Goal: Task Accomplishment & Management: Manage account settings

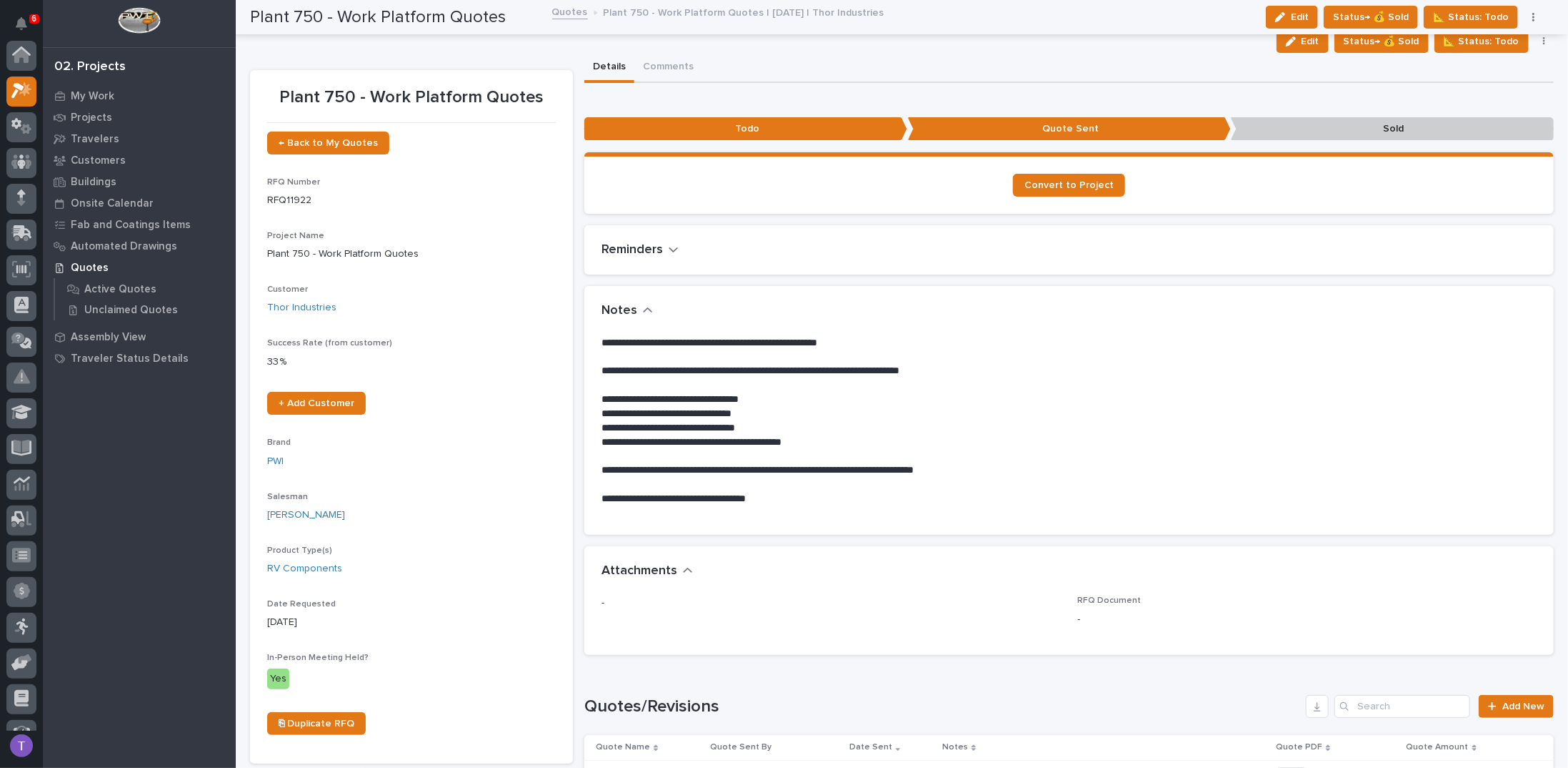
scroll to position [36, 0]
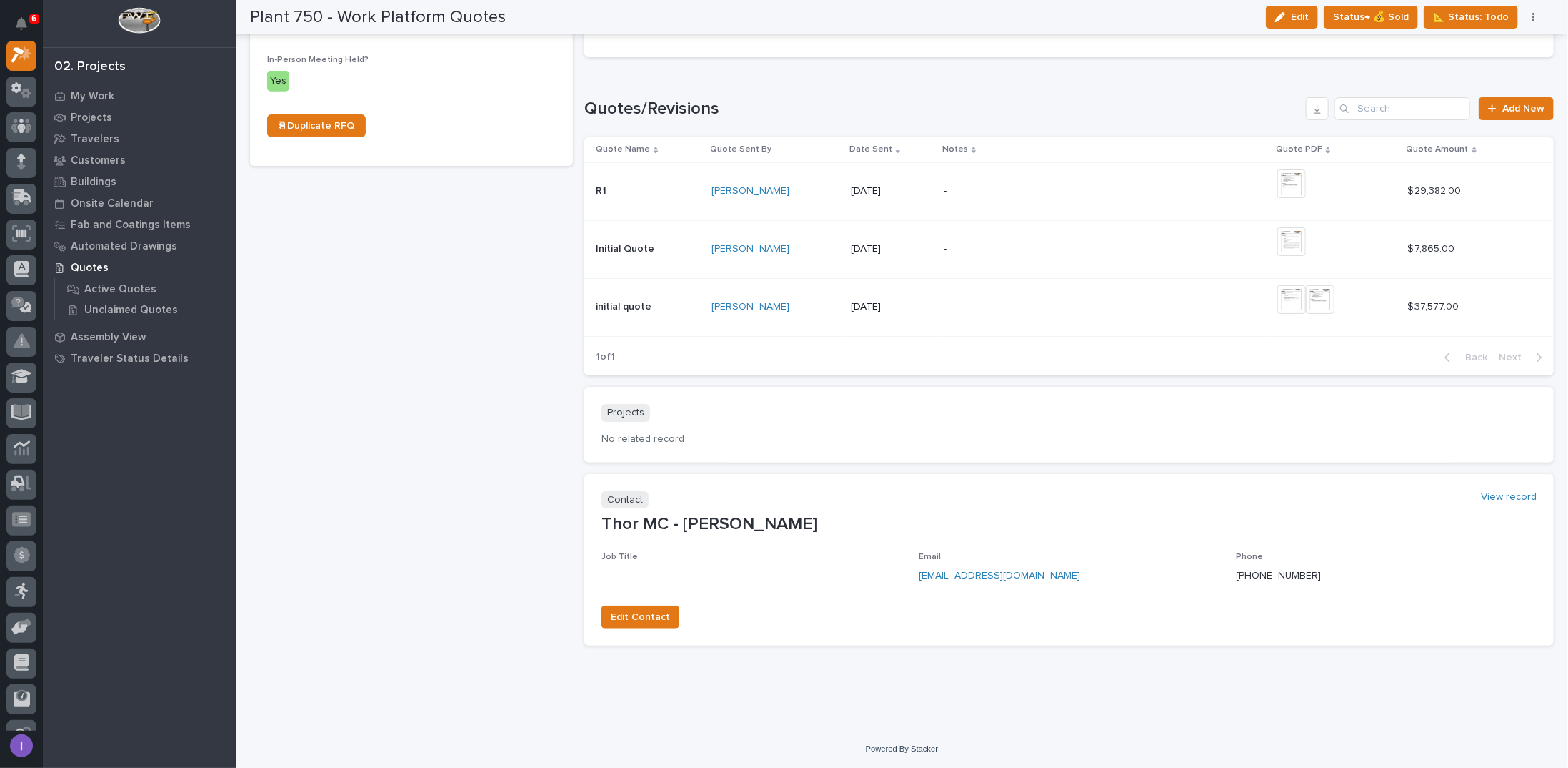
click at [623, 302] on p "initial quote" at bounding box center [624, 305] width 58 height 15
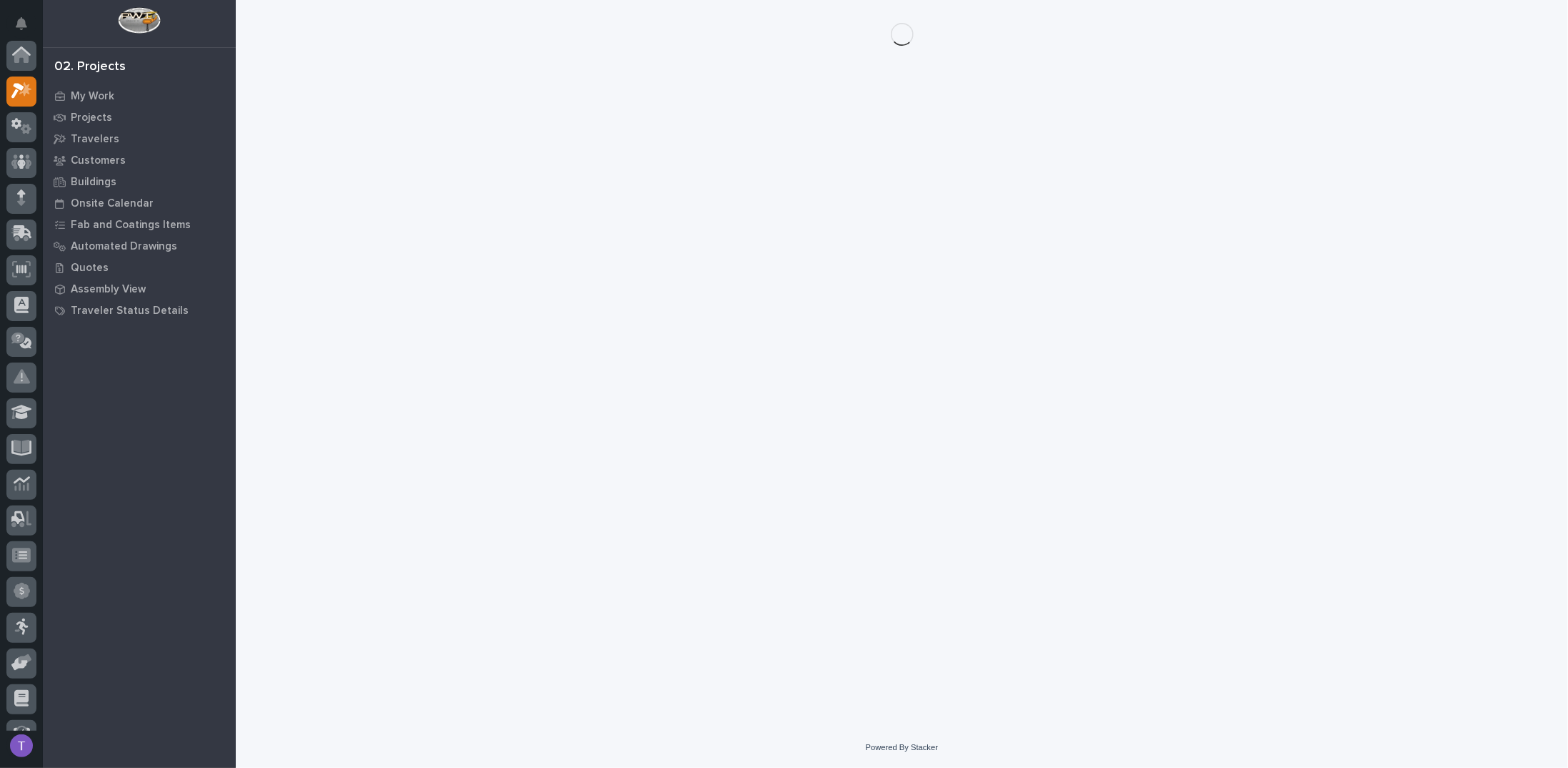
scroll to position [36, 0]
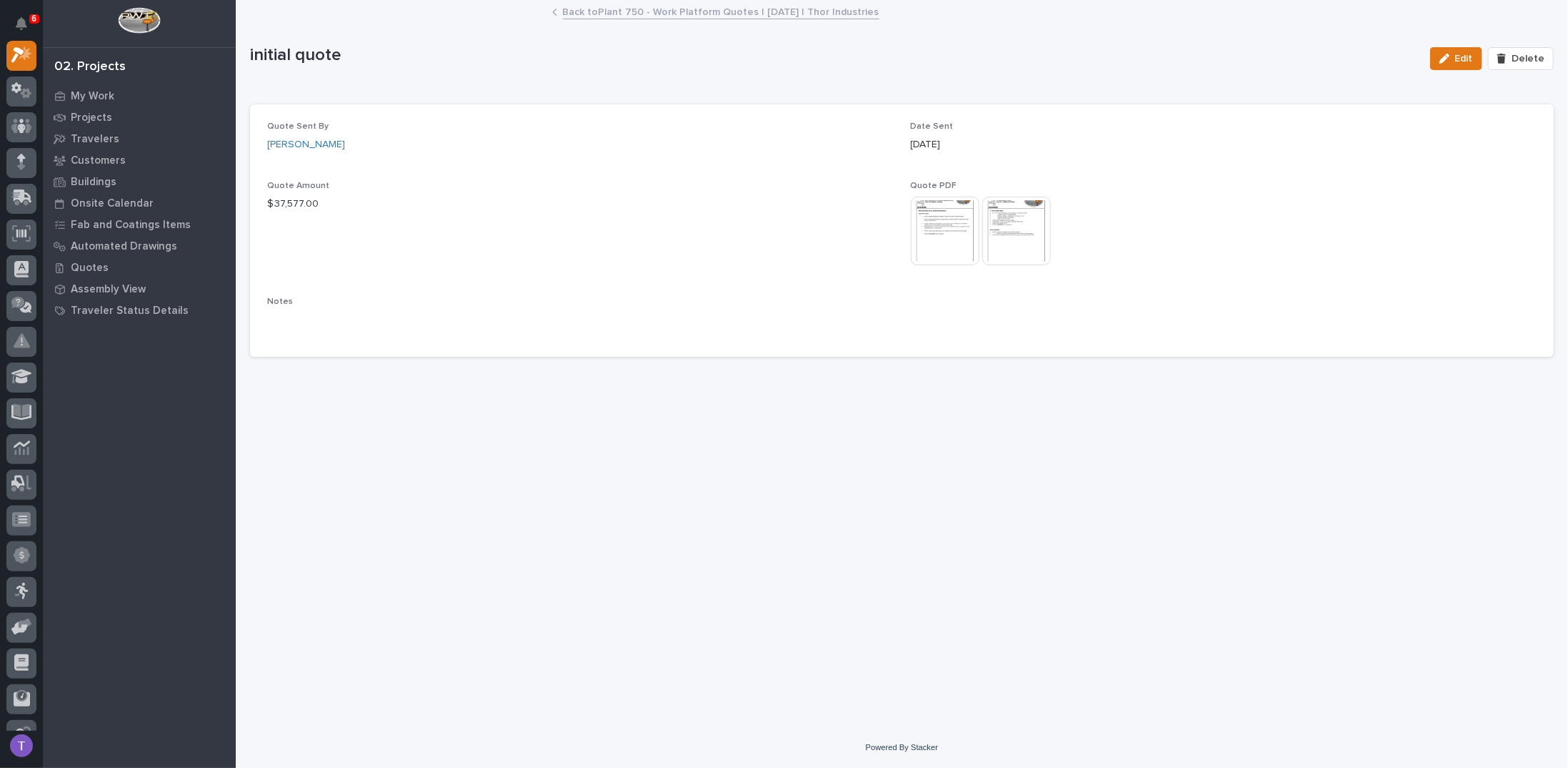
click at [929, 219] on img at bounding box center [945, 230] width 69 height 69
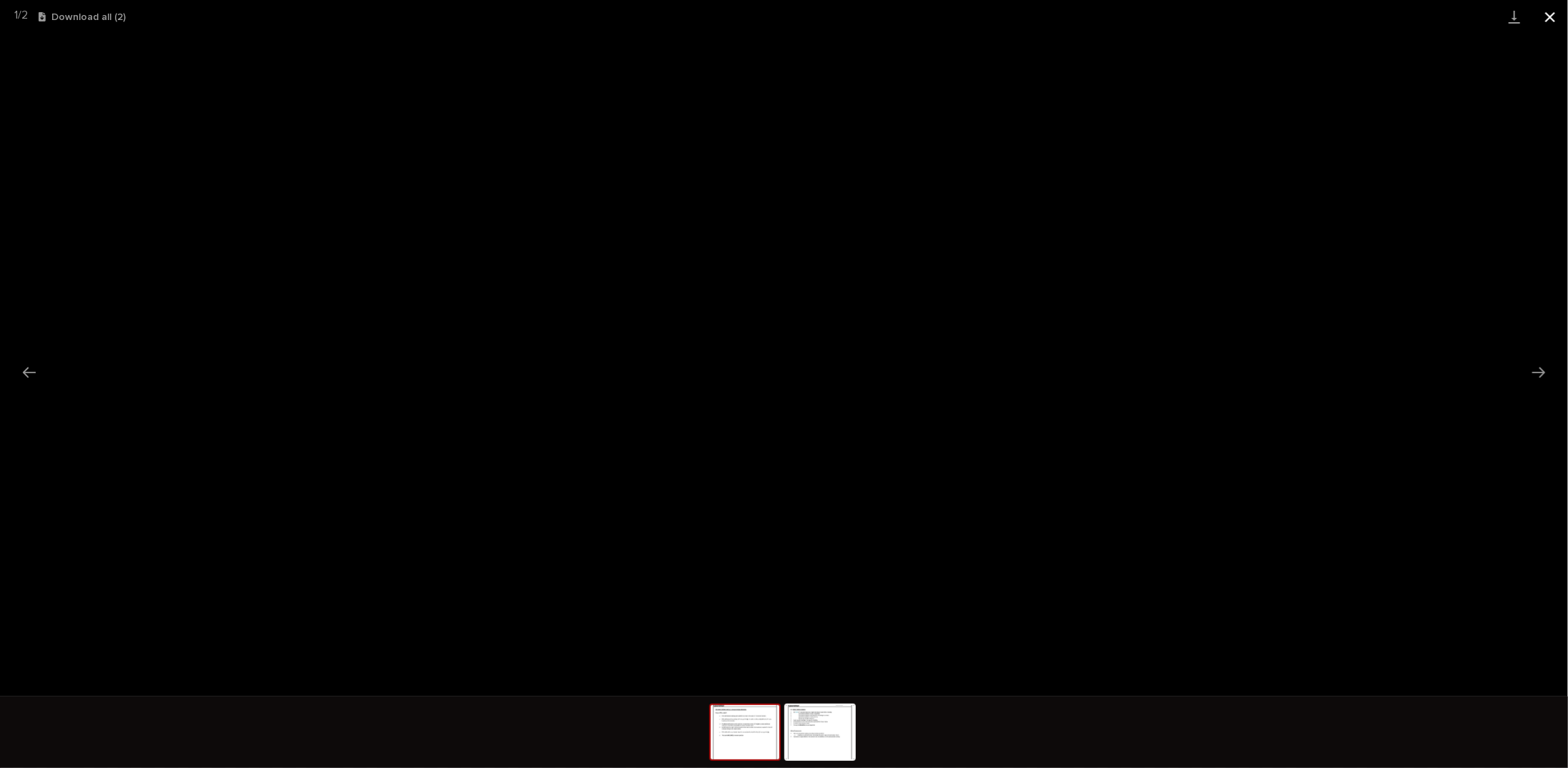
click at [1549, 15] on button "Close gallery" at bounding box center [1550, 17] width 36 height 34
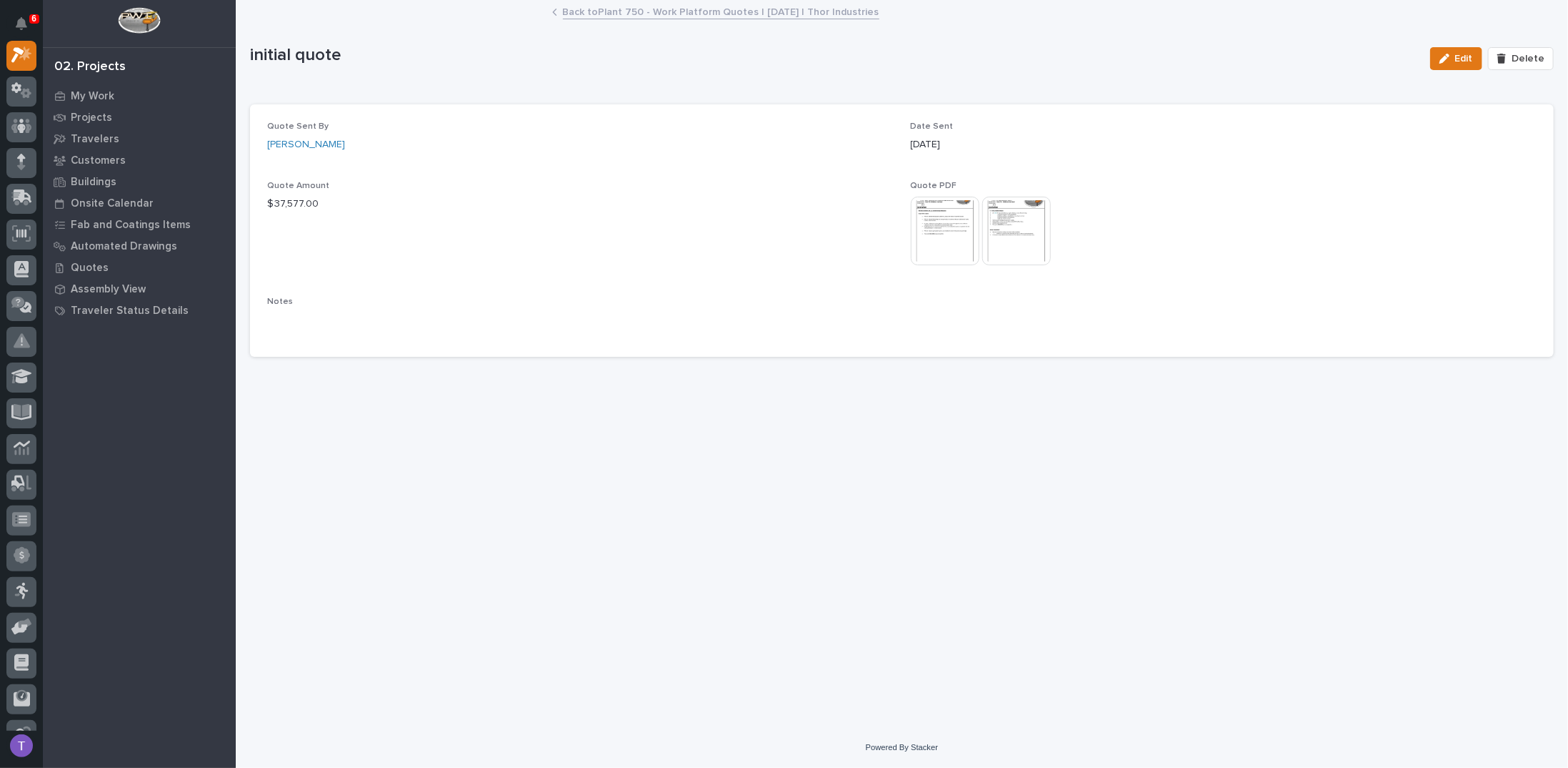
click at [1014, 220] on img at bounding box center [1016, 230] width 69 height 69
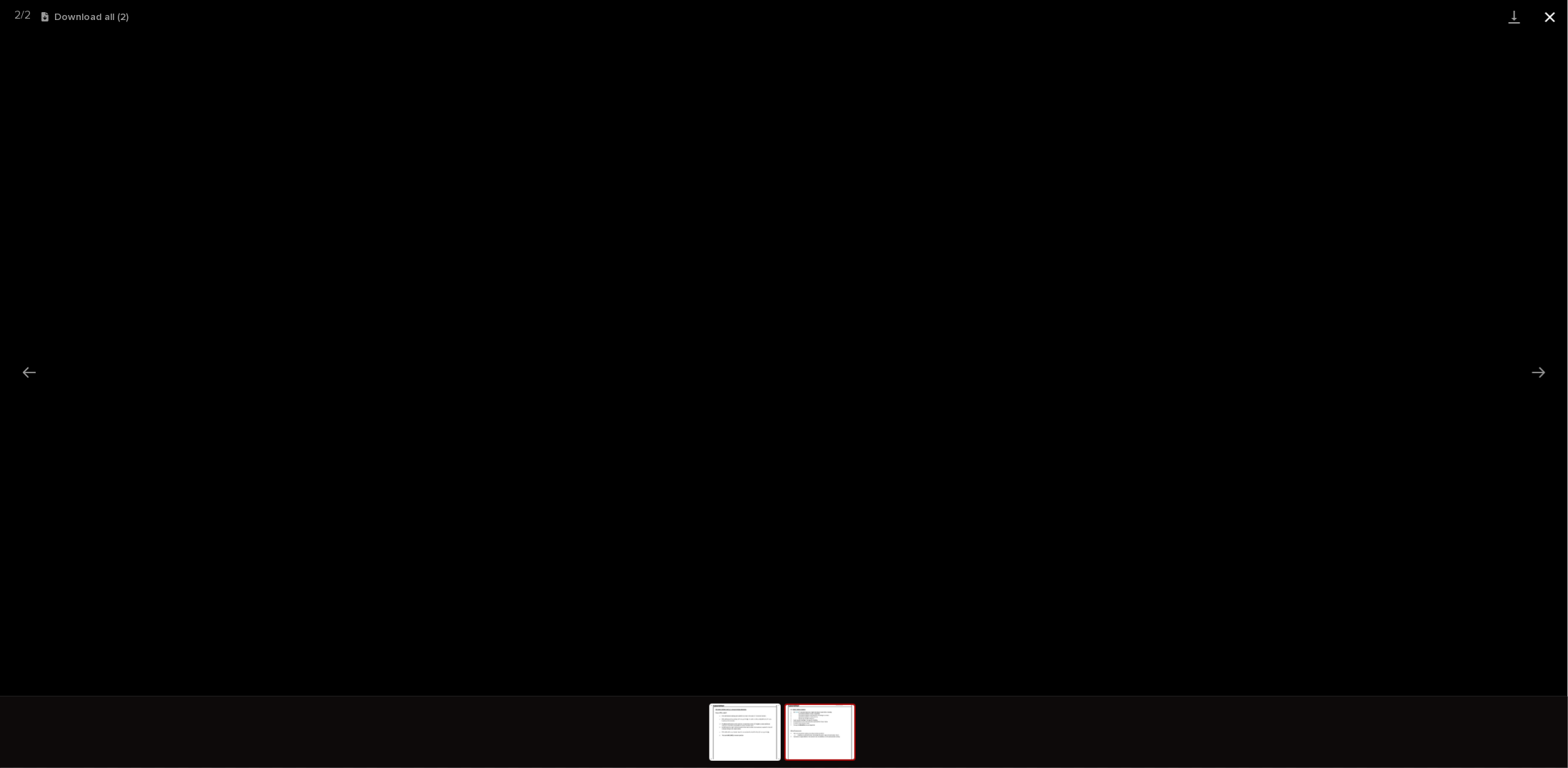
click at [1550, 12] on button "Close gallery" at bounding box center [1550, 17] width 36 height 34
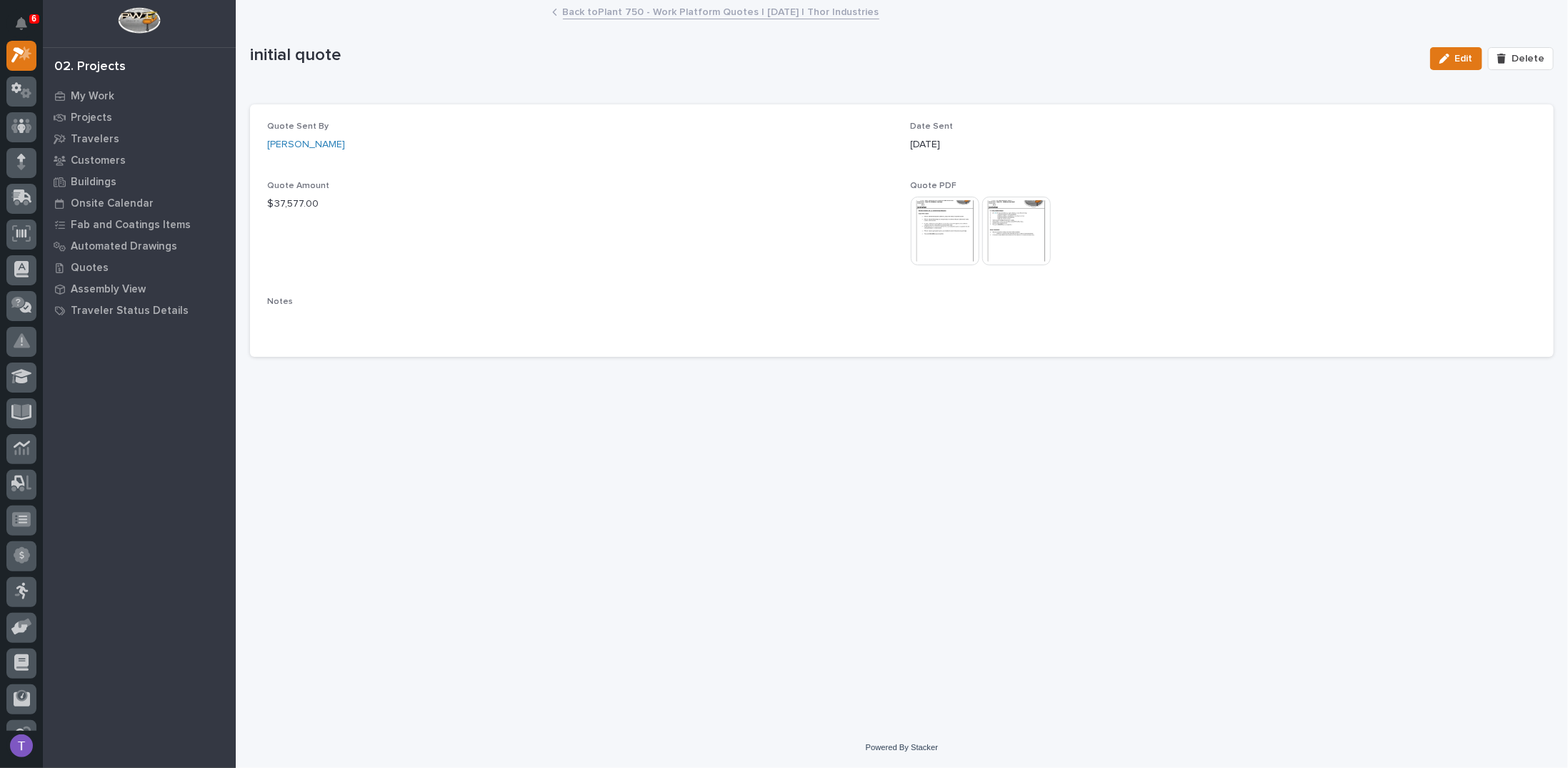
click at [575, 10] on link "Back to Plant 750 - Work Platform Quotes | [DATE] | Thor Industries" at bounding box center [721, 10] width 316 height 17
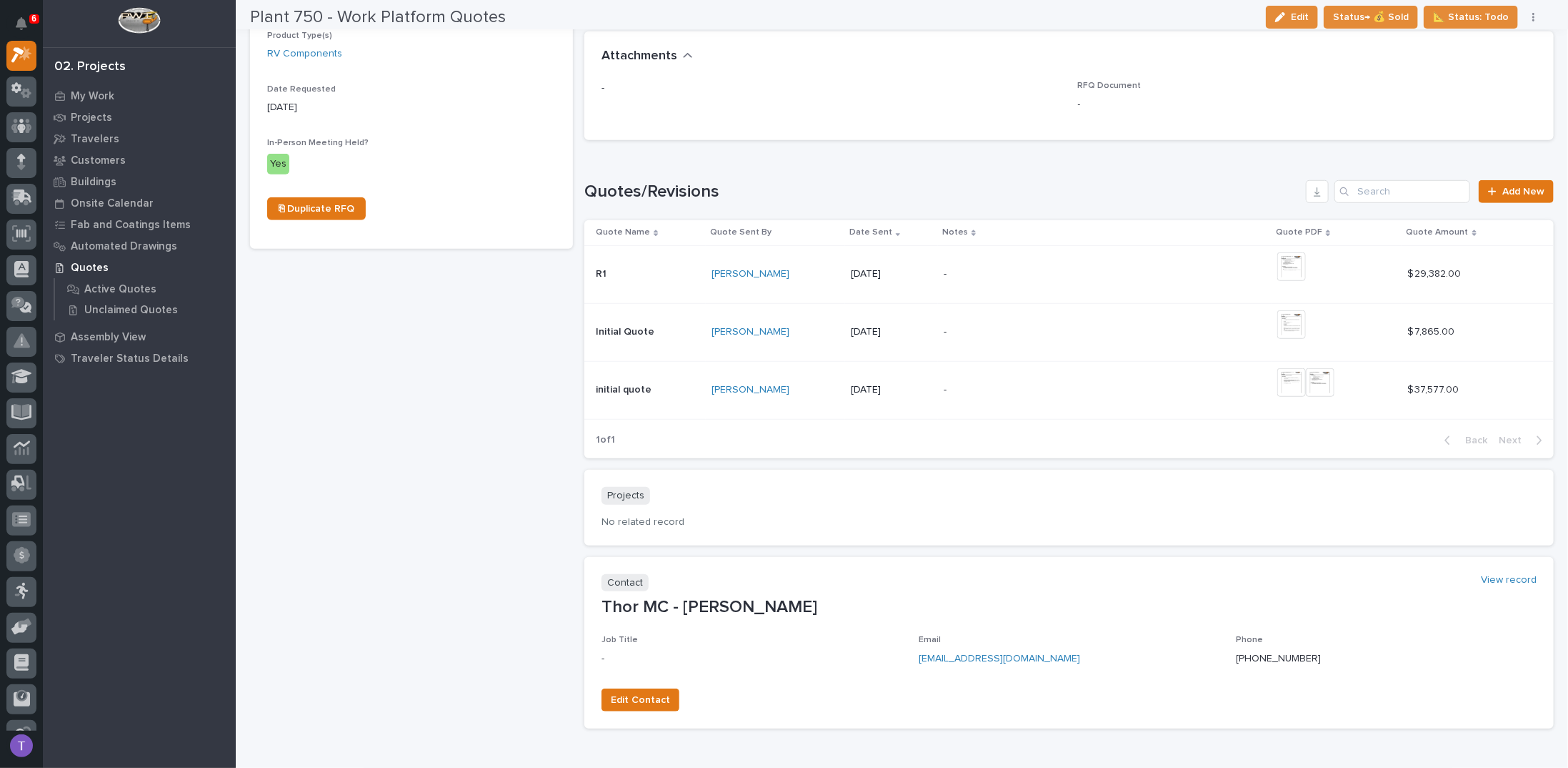
scroll to position [598, 0]
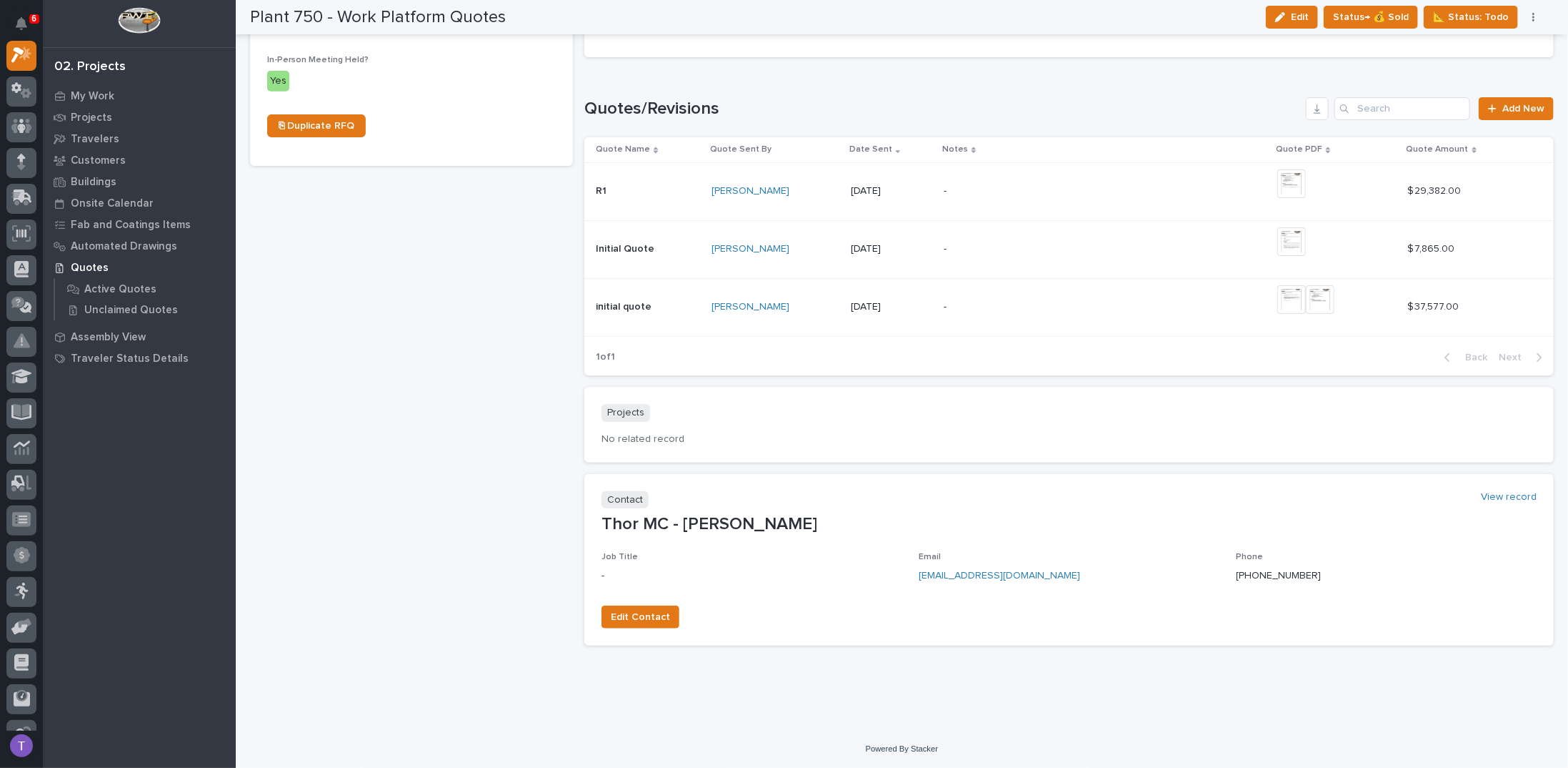
click at [622, 301] on p "initial quote" at bounding box center [624, 305] width 58 height 15
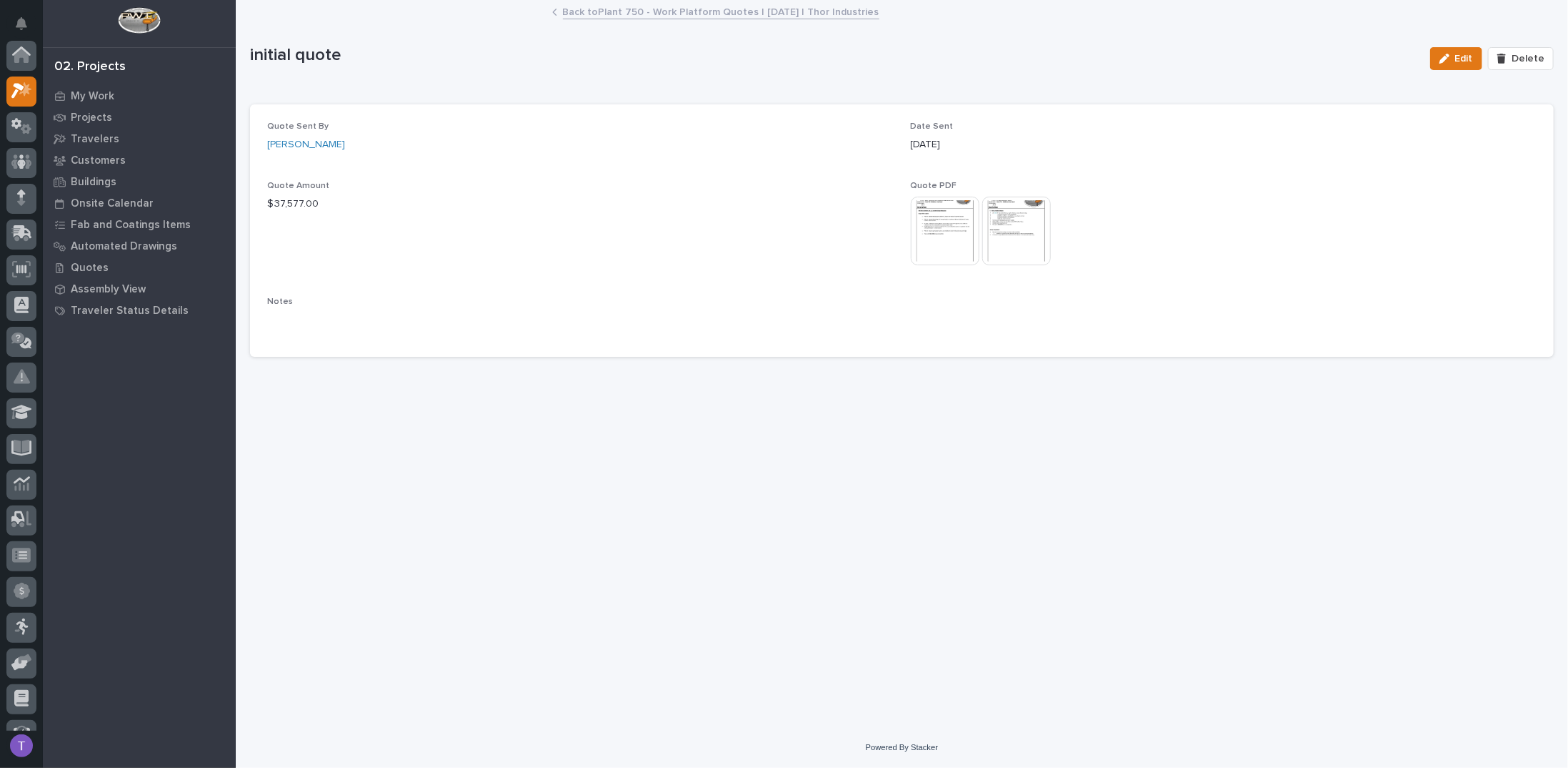
scroll to position [36, 0]
click at [1455, 56] on div "button" at bounding box center [1447, 59] width 16 height 10
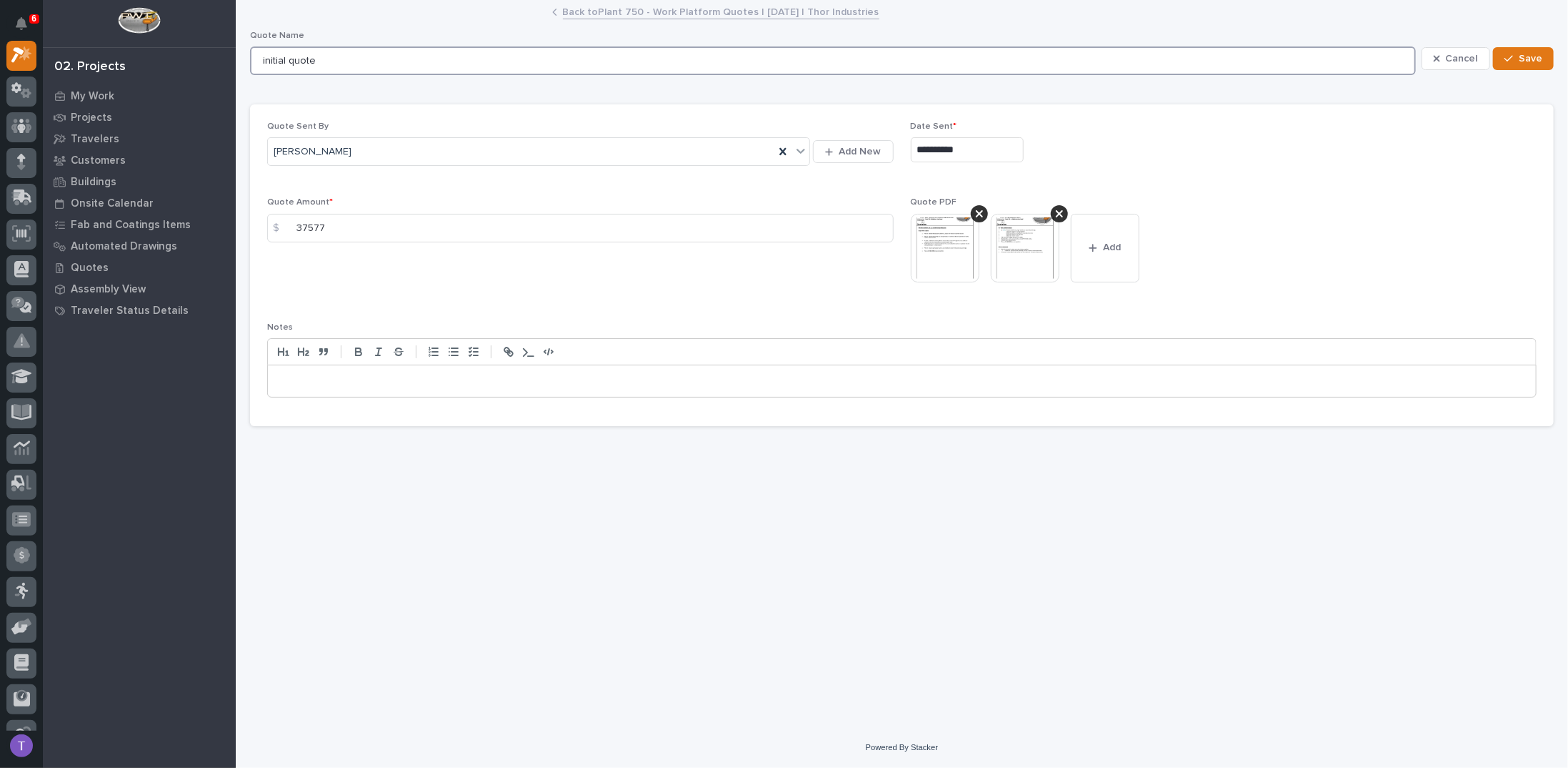
drag, startPoint x: 333, startPoint y: 54, endPoint x: 227, endPoint y: 44, distance: 106.5
click at [235, 44] on div "**********" at bounding box center [901, 384] width 1332 height 768
click at [296, 58] on input "initial quote" at bounding box center [833, 60] width 1166 height 29
click at [293, 58] on input "initial quote" at bounding box center [833, 60] width 1166 height 29
type input "initial repair quote"
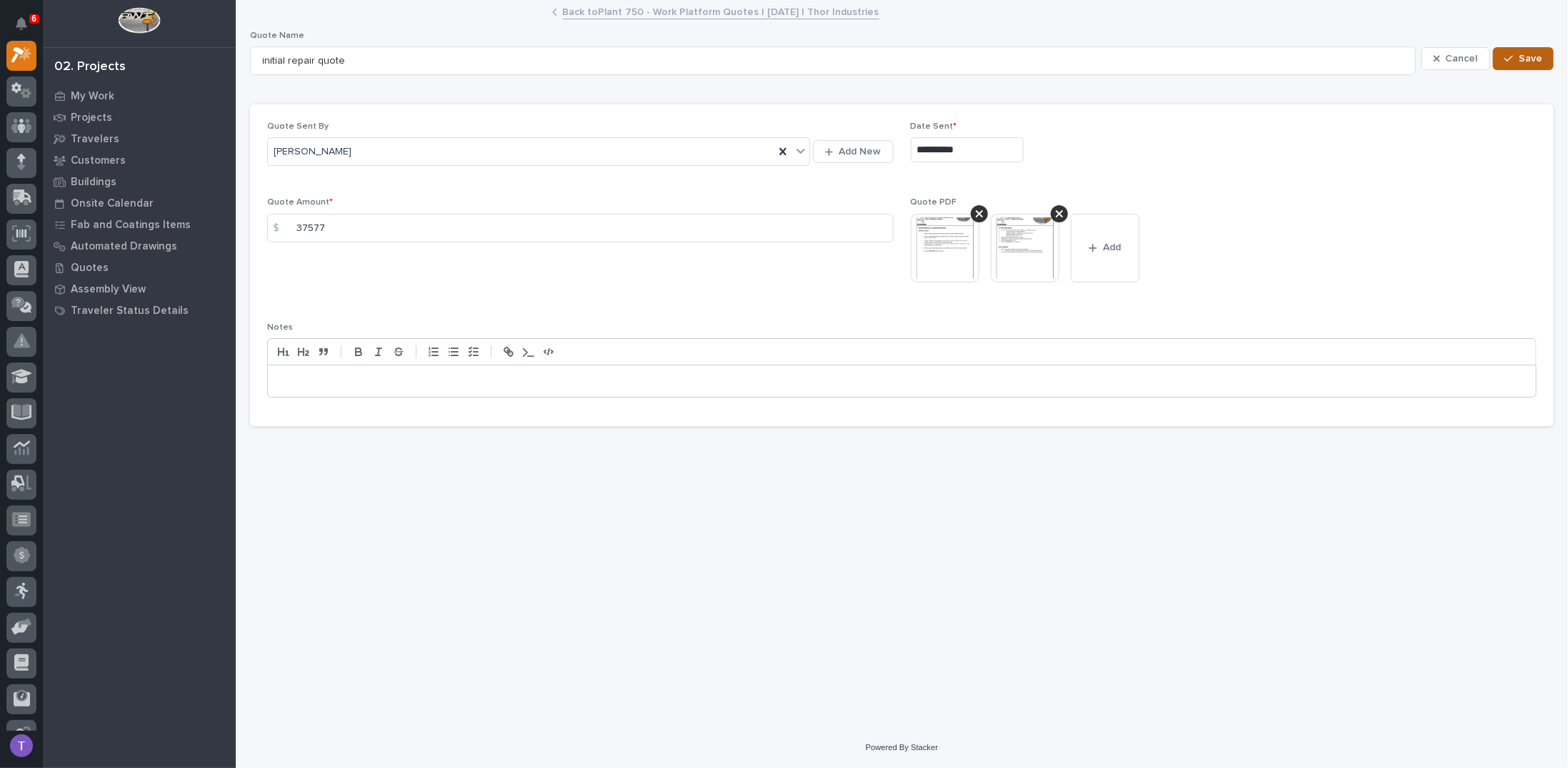
click at [1526, 52] on span "Save" at bounding box center [1530, 58] width 23 height 13
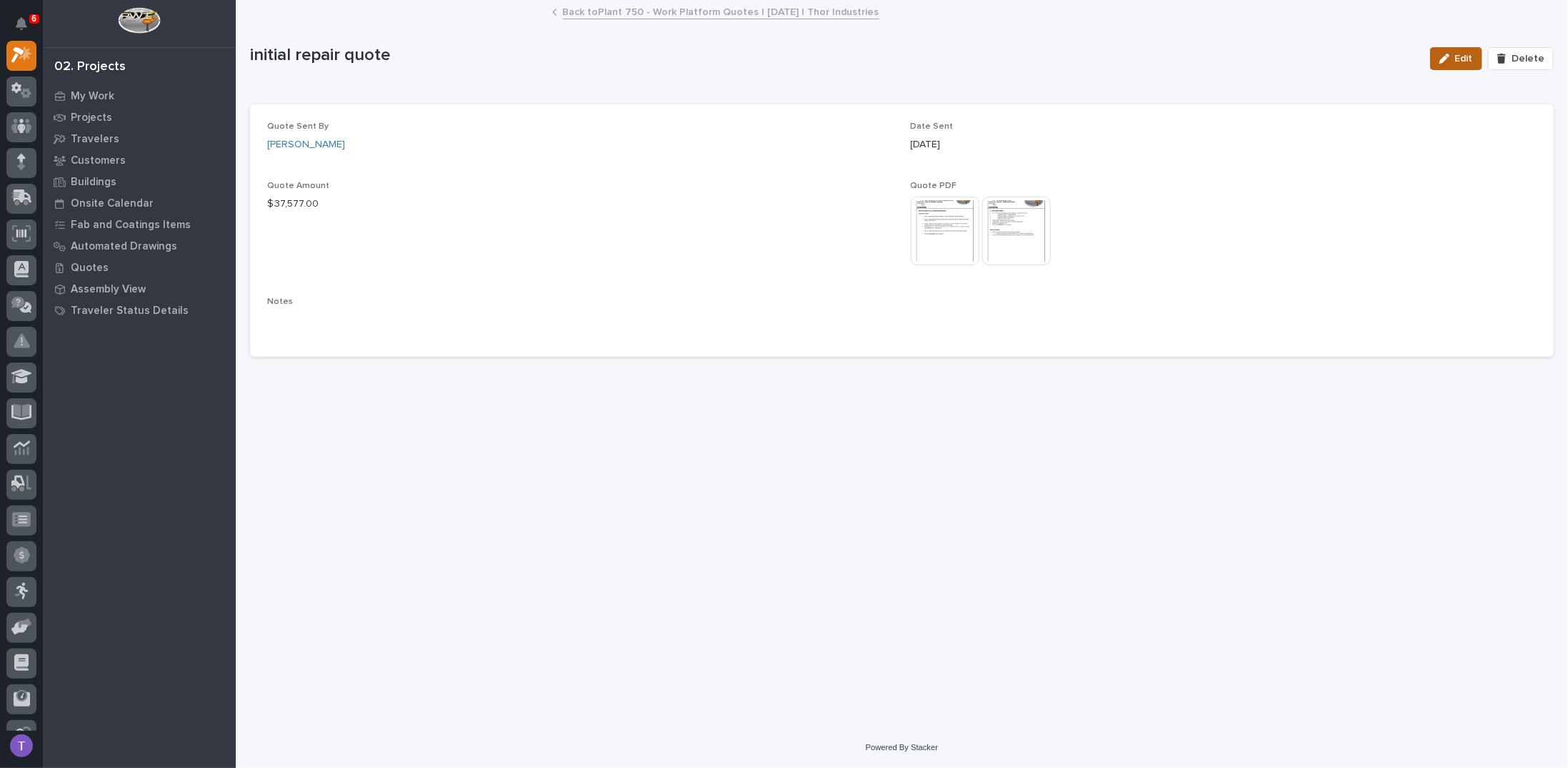
click at [1461, 56] on span "Edit" at bounding box center [1464, 58] width 18 height 13
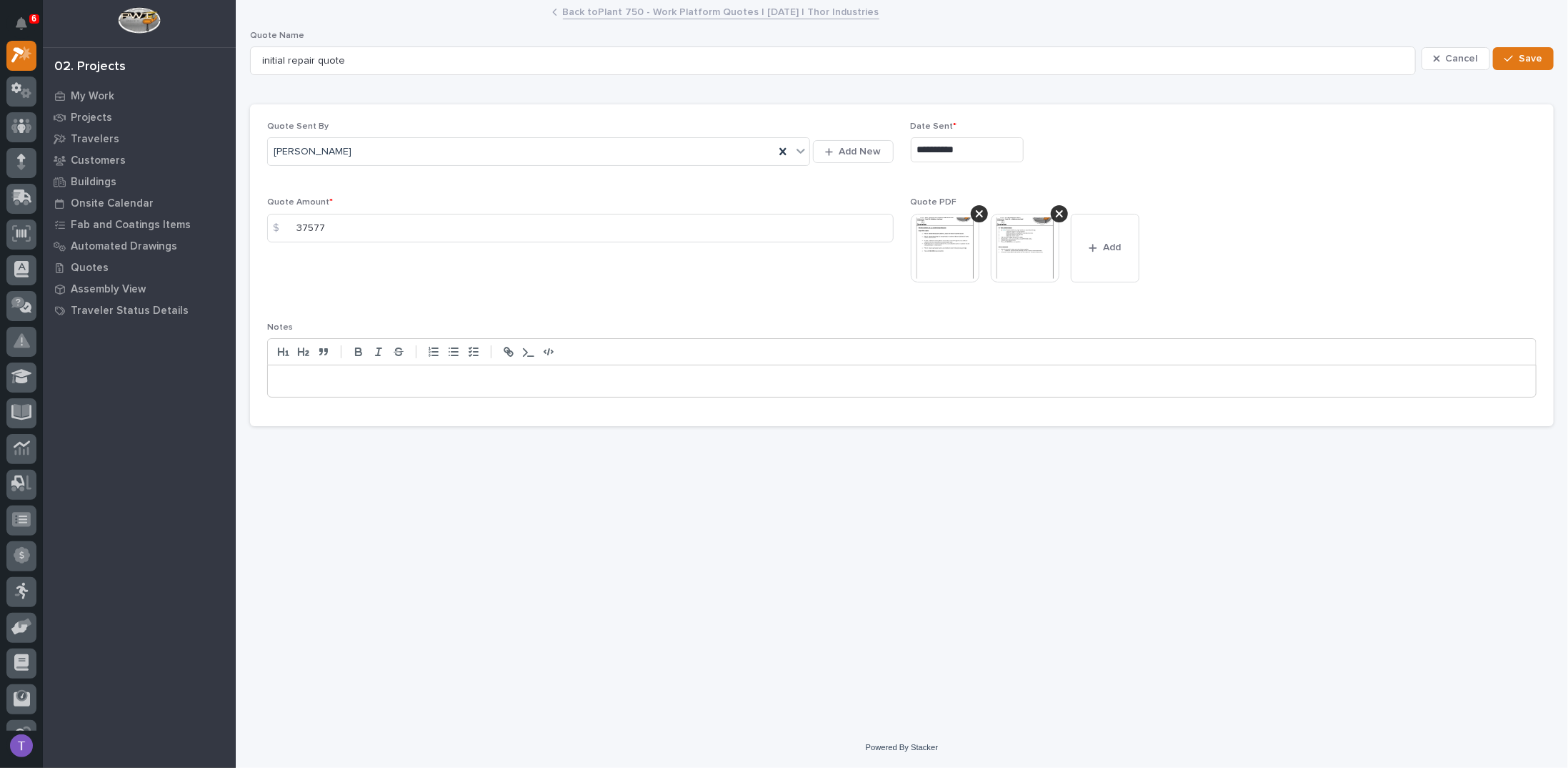
click at [941, 237] on img at bounding box center [945, 248] width 69 height 69
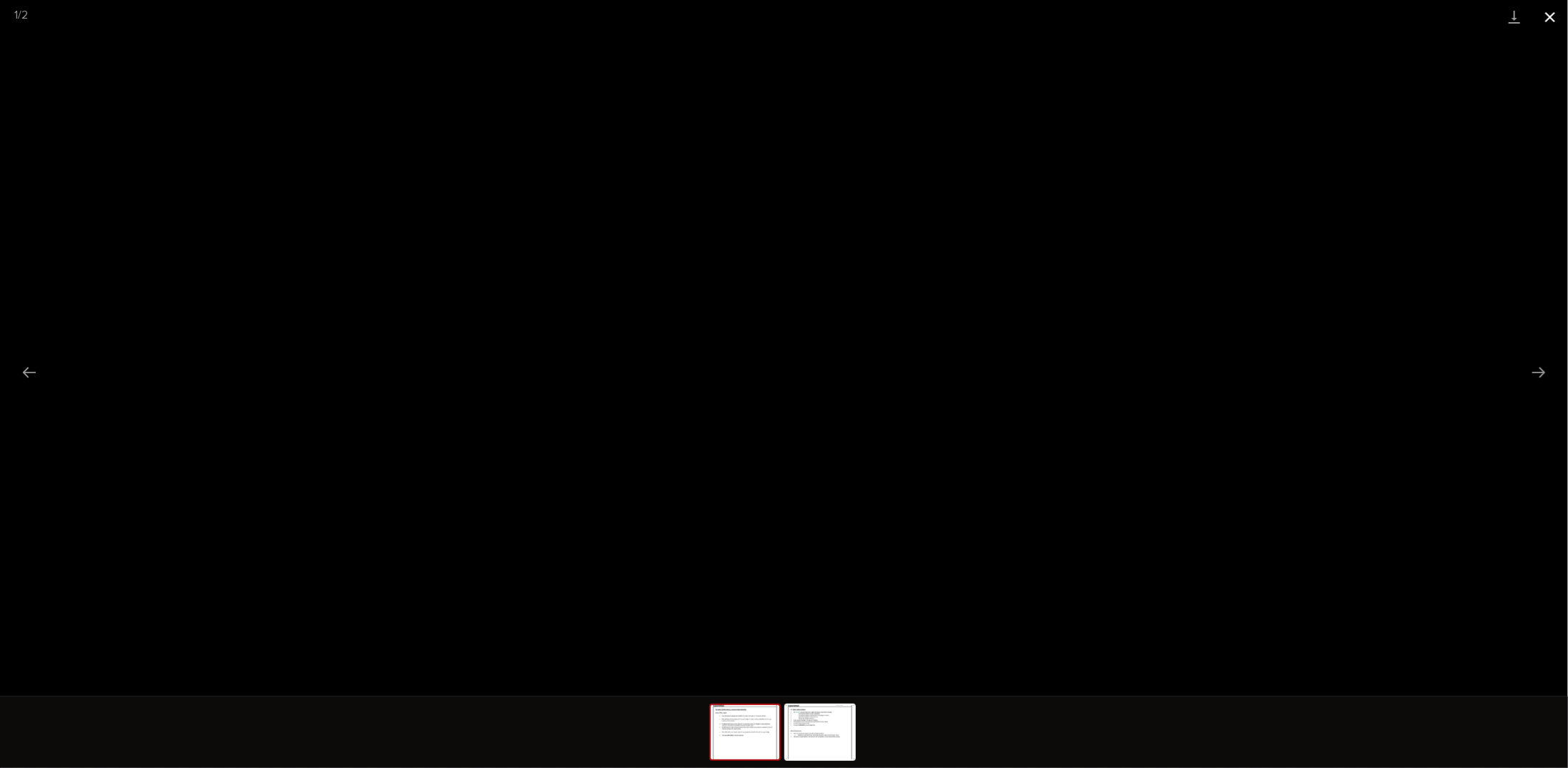
click at [1552, 14] on button "Close gallery" at bounding box center [1550, 17] width 36 height 34
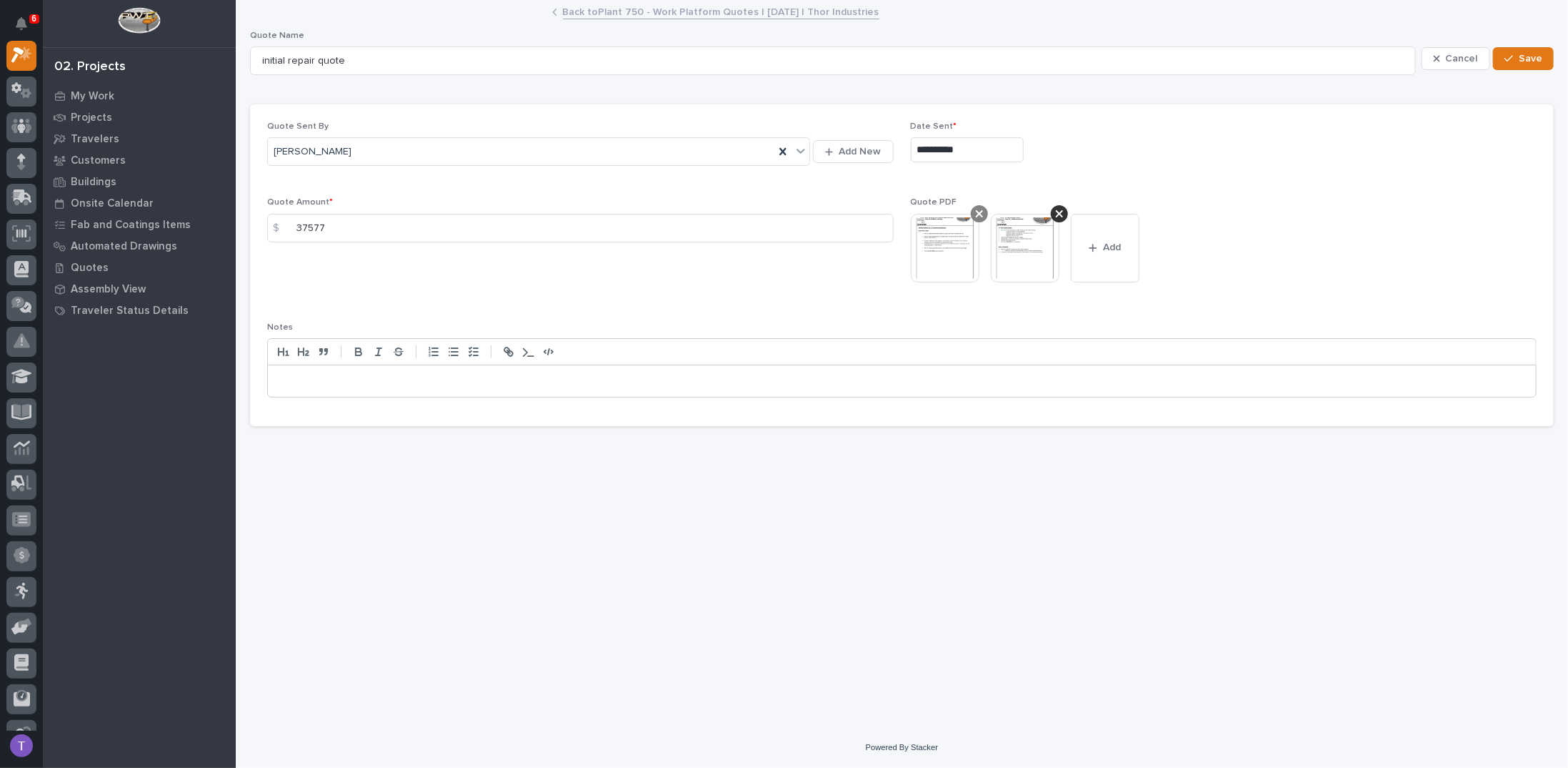
click at [978, 208] on icon at bounding box center [979, 213] width 7 height 11
click at [1519, 50] on button "Save" at bounding box center [1523, 58] width 61 height 23
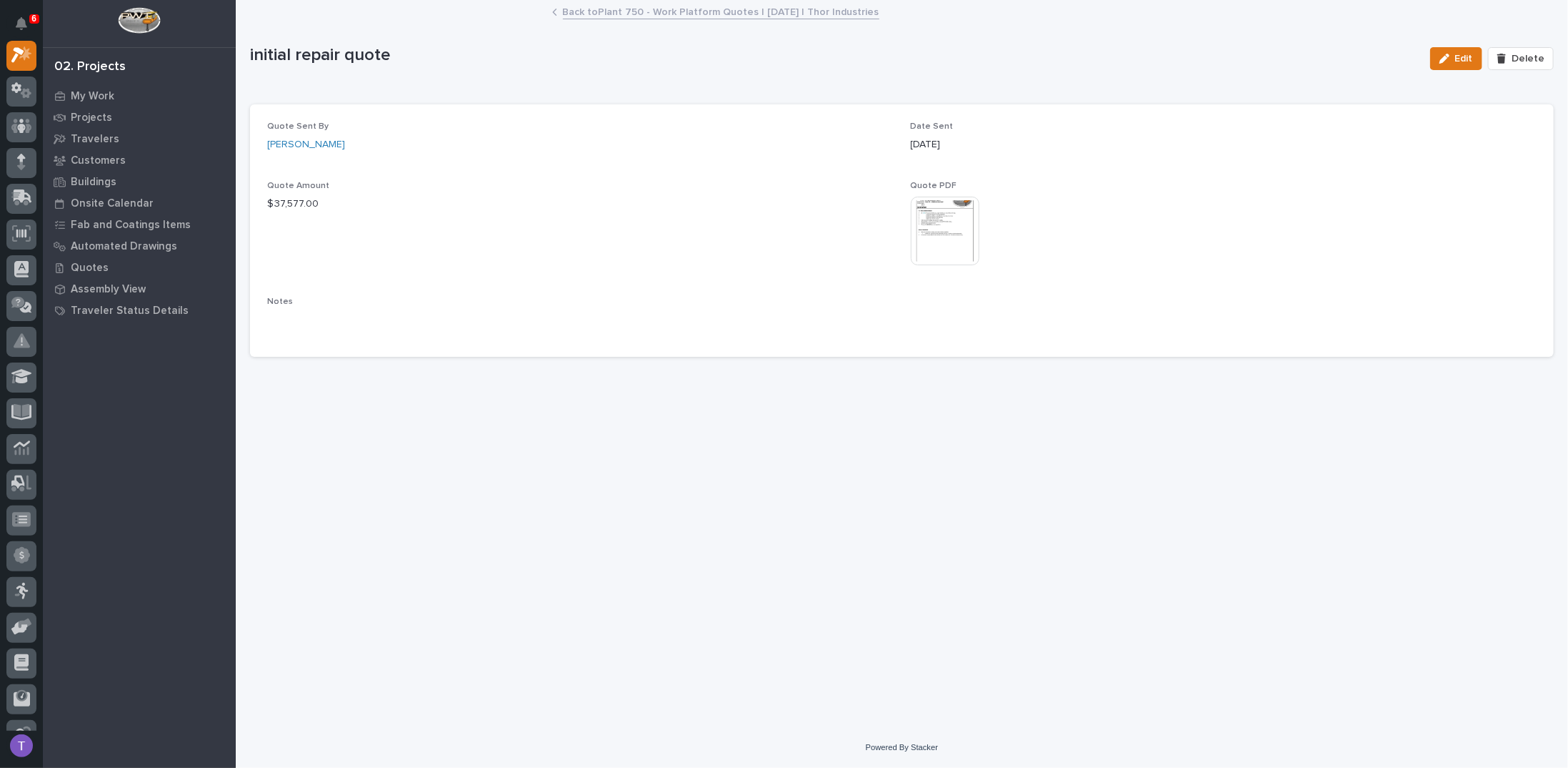
click at [578, 11] on link "Back to Plant 750 - Work Platform Quotes | [DATE] | Thor Industries" at bounding box center [721, 10] width 316 height 17
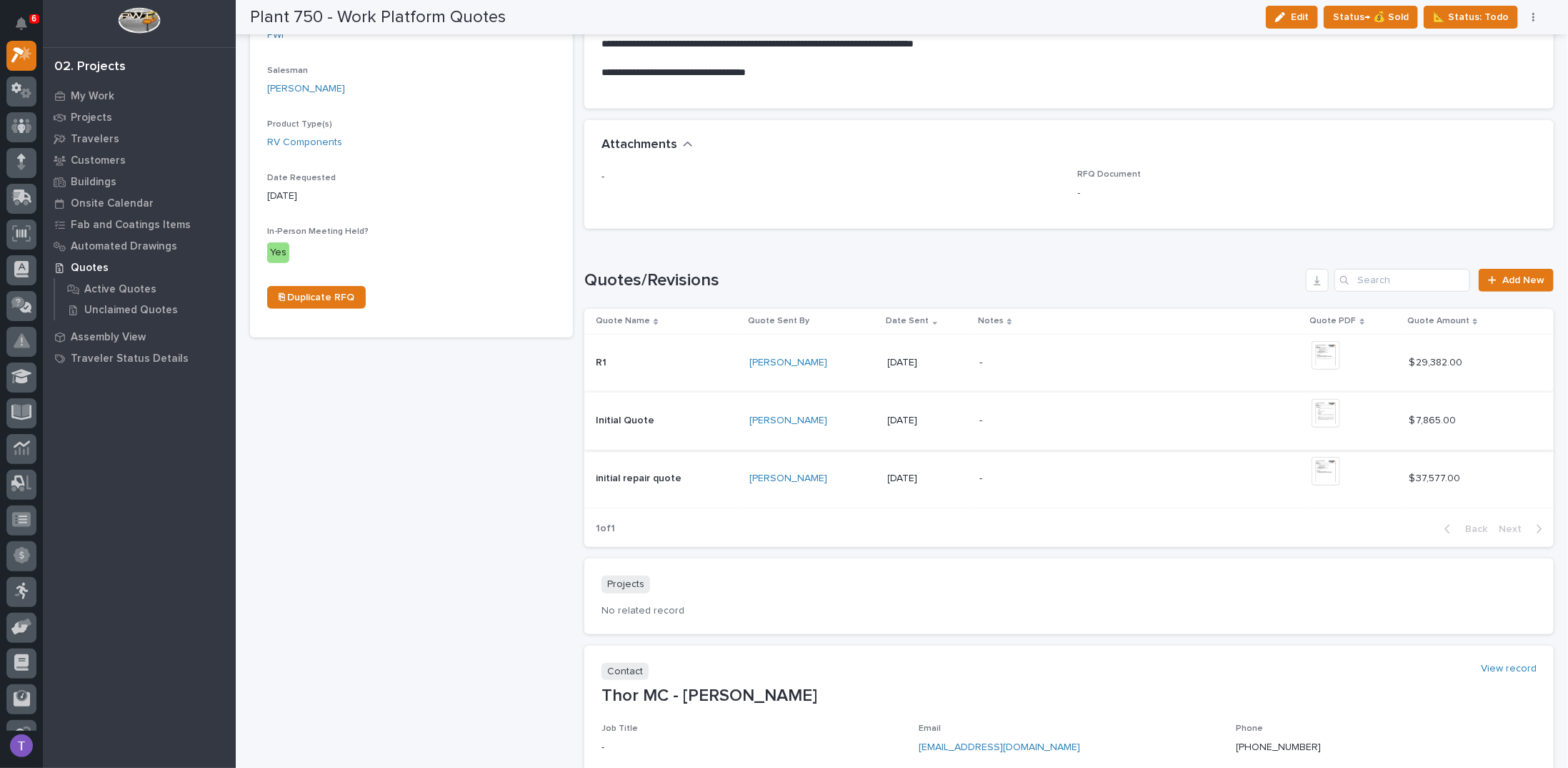
scroll to position [500, 0]
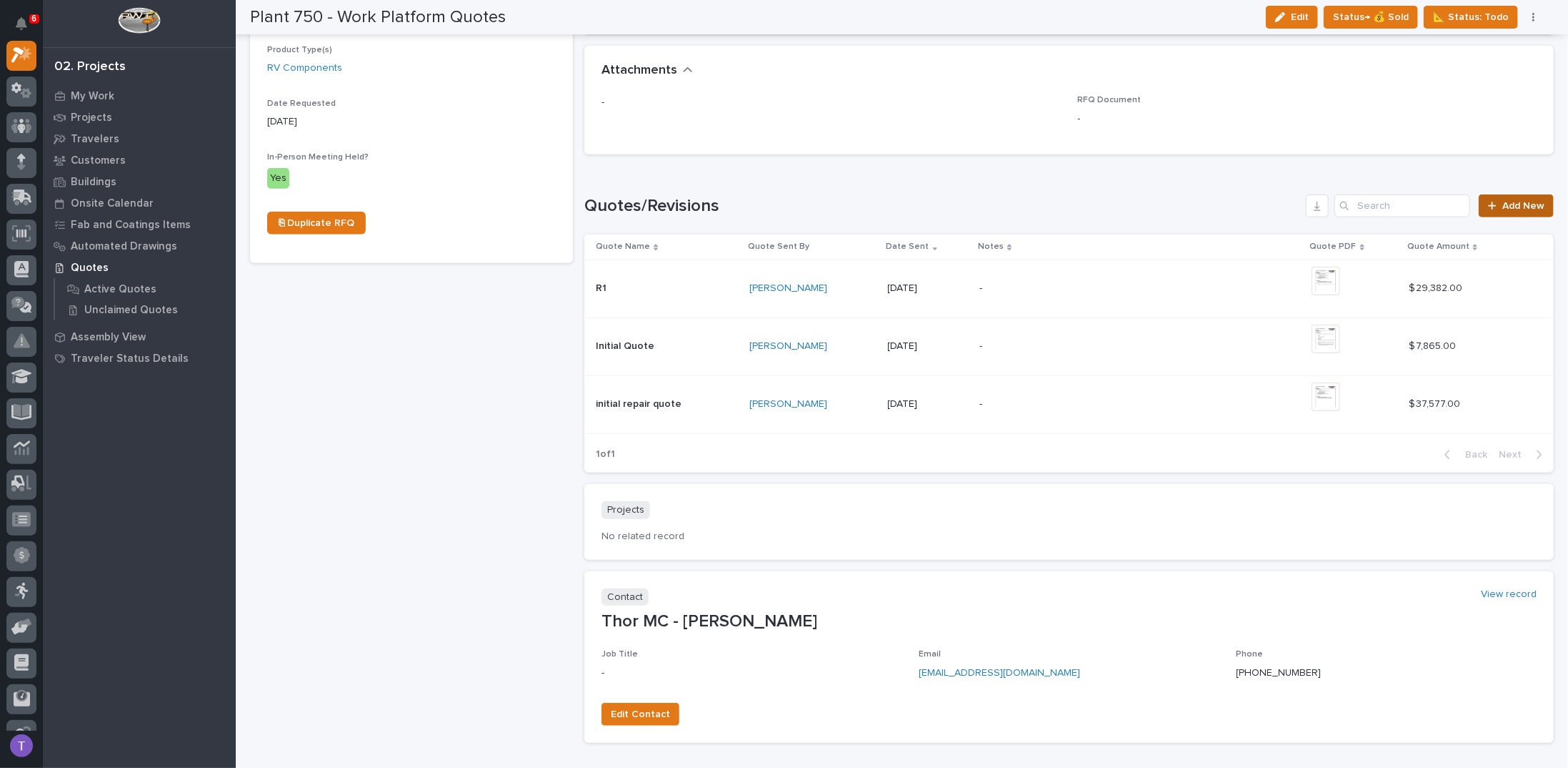
click at [1508, 203] on span "Add New" at bounding box center [1523, 206] width 43 height 10
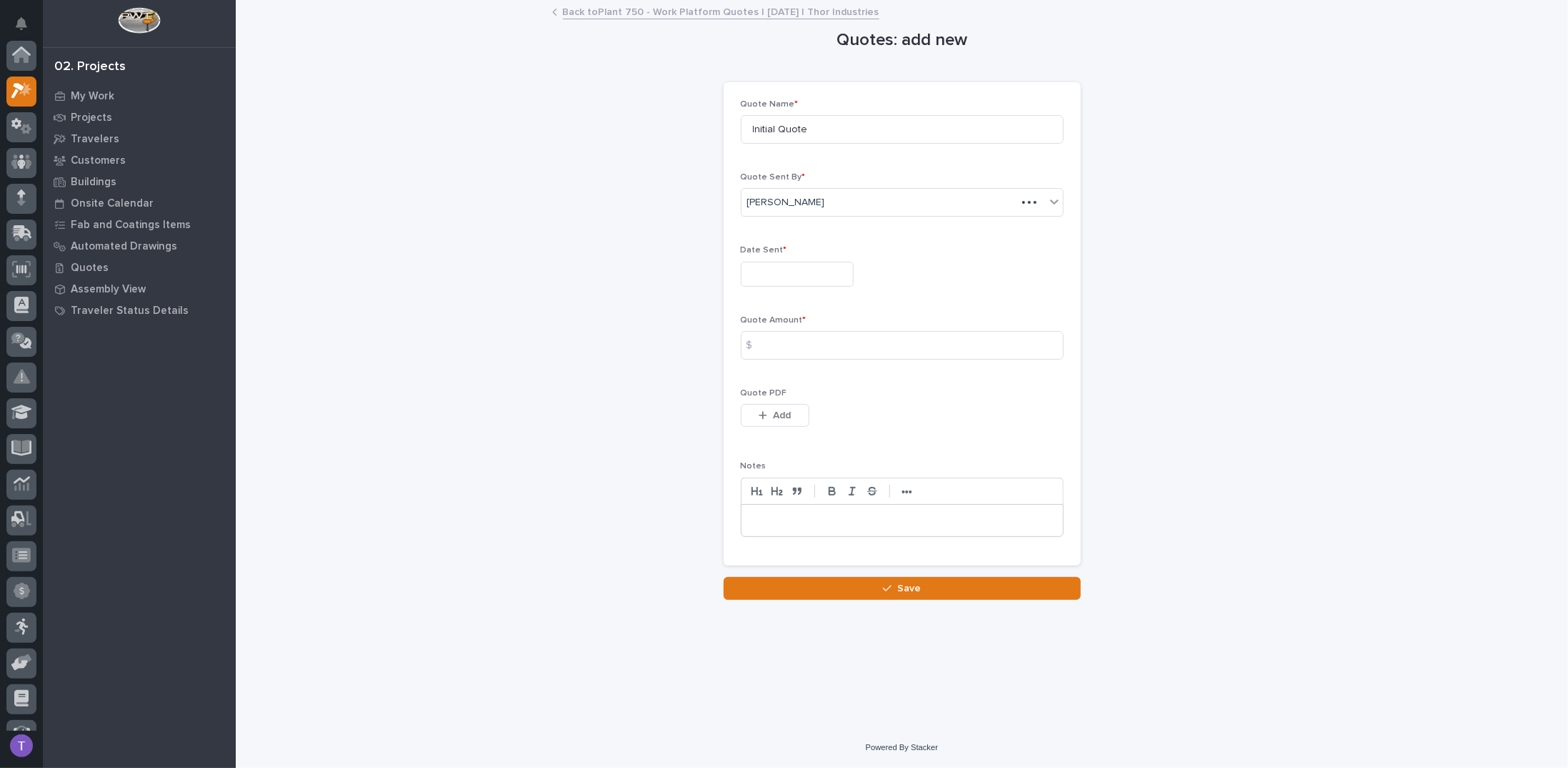
scroll to position [36, 0]
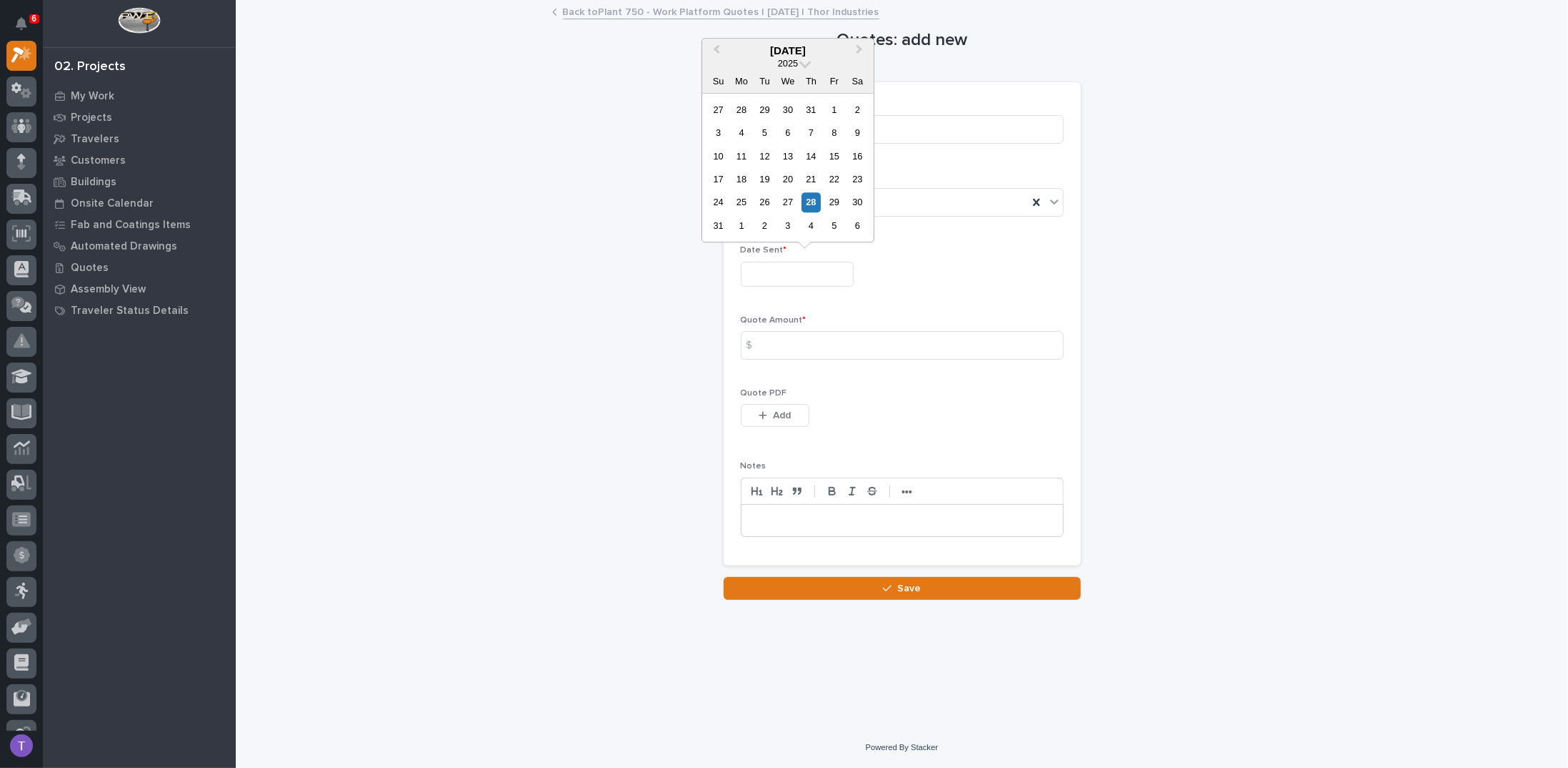
click at [783, 271] on input "text" at bounding box center [797, 274] width 113 height 25
click at [740, 200] on div "25" at bounding box center [741, 202] width 19 height 19
type input "**********"
click at [772, 341] on input at bounding box center [902, 345] width 323 height 29
click at [774, 405] on button "Add" at bounding box center [774, 415] width 69 height 23
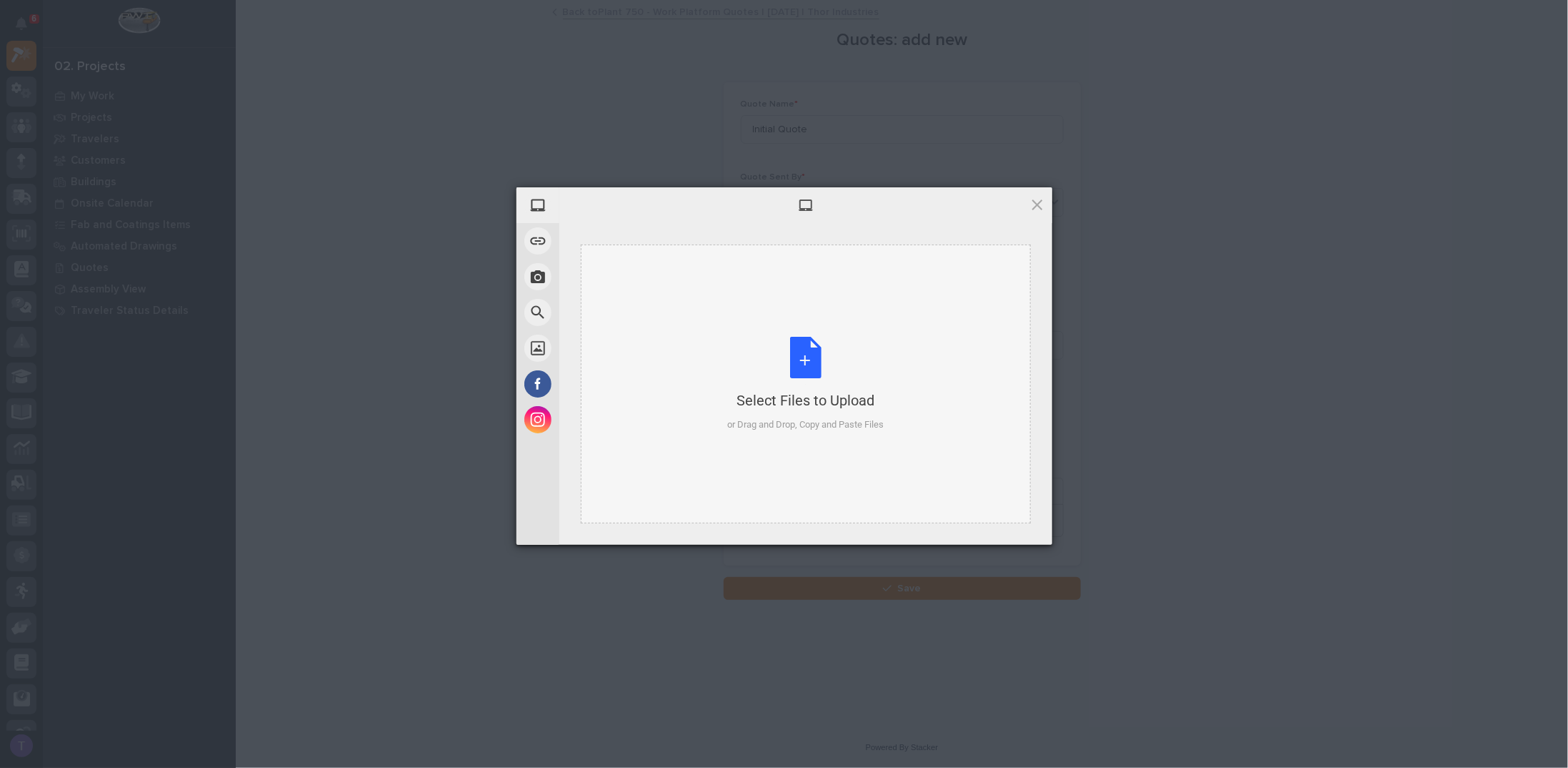
click at [797, 355] on div "Select Files to Upload or Drag and Drop, Copy and Paste Files" at bounding box center [805, 383] width 156 height 95
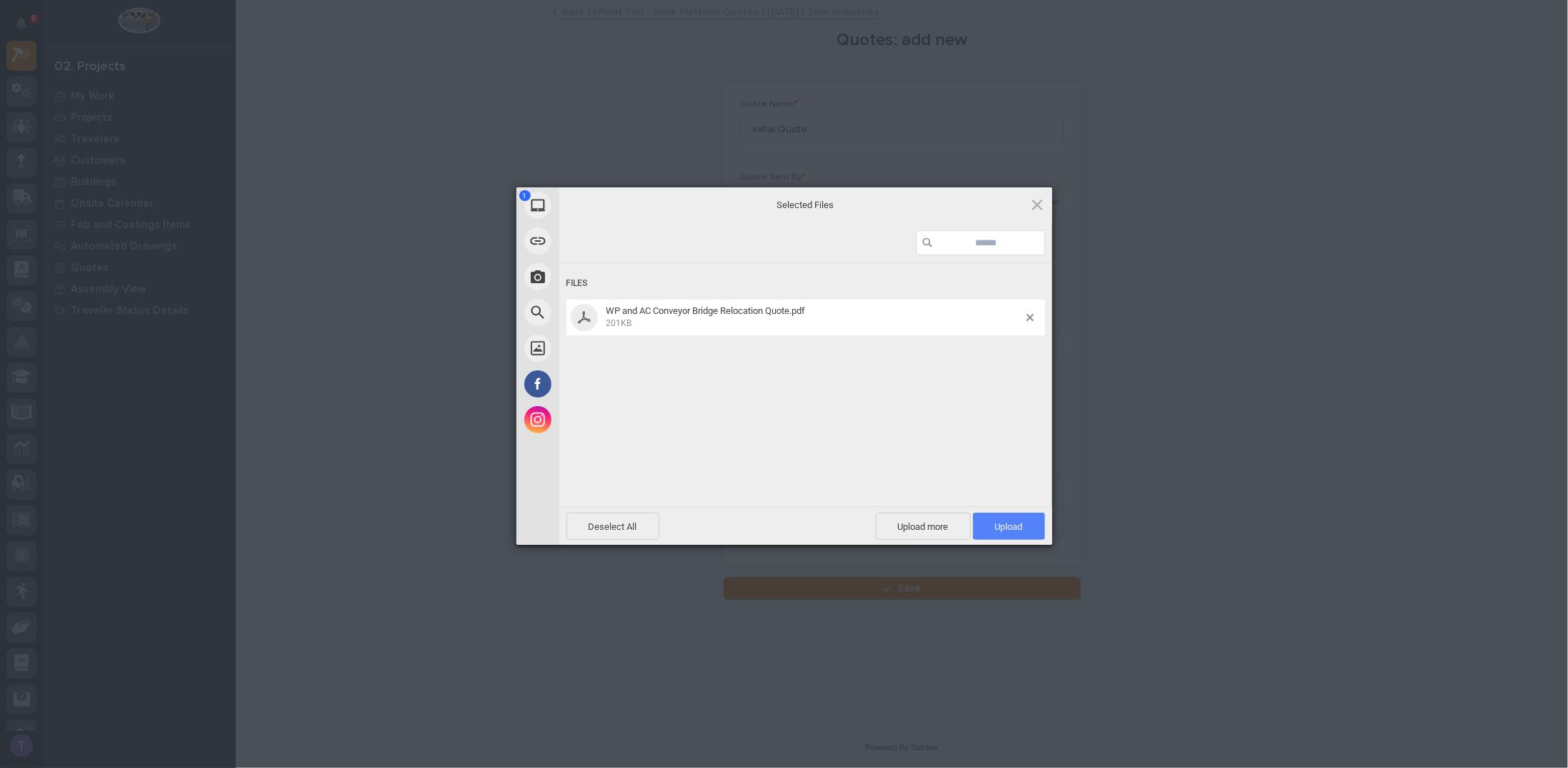
click at [1024, 531] on span "Upload 1" at bounding box center [1008, 526] width 72 height 27
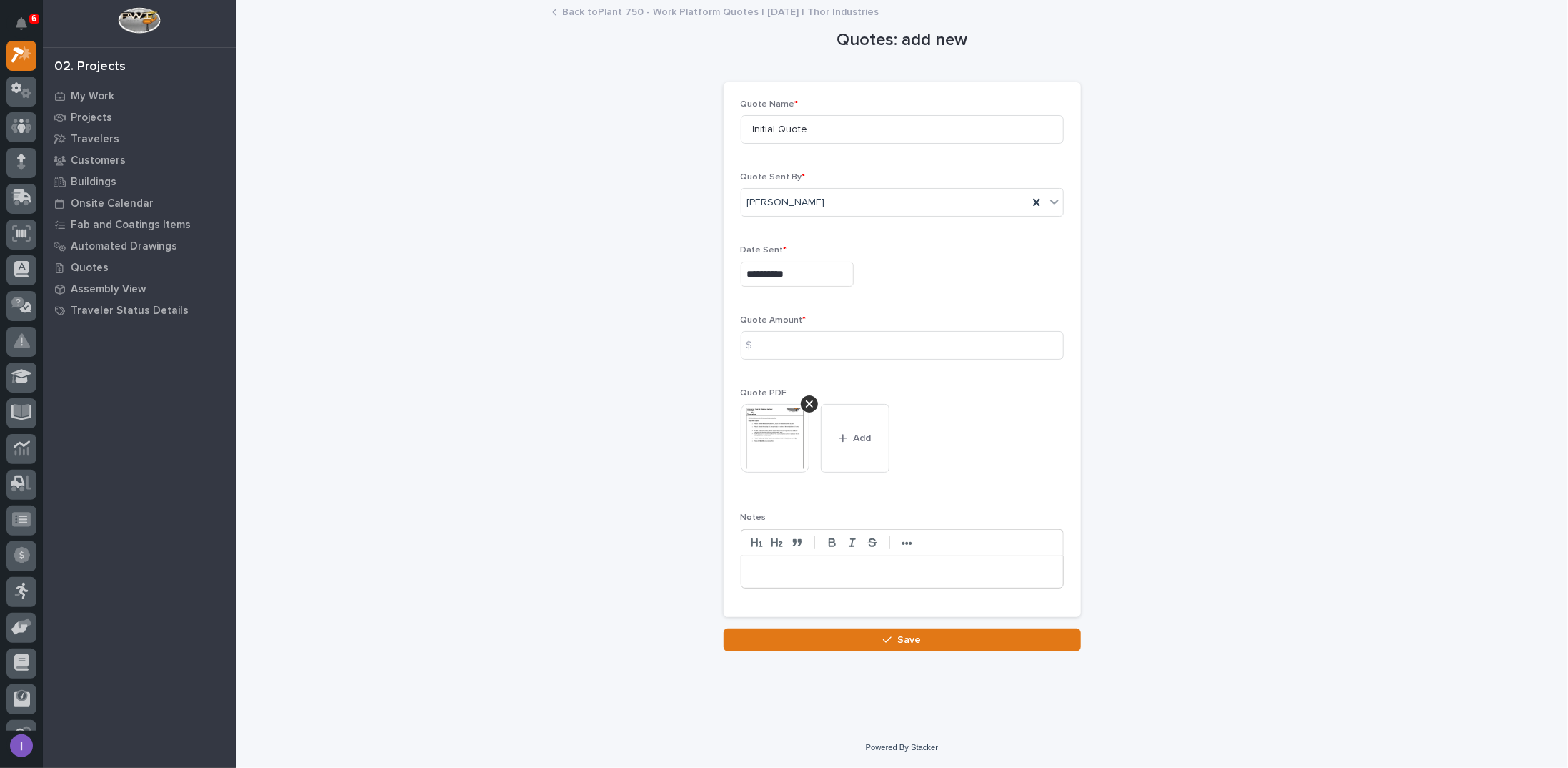
click at [779, 432] on img at bounding box center [774, 438] width 69 height 69
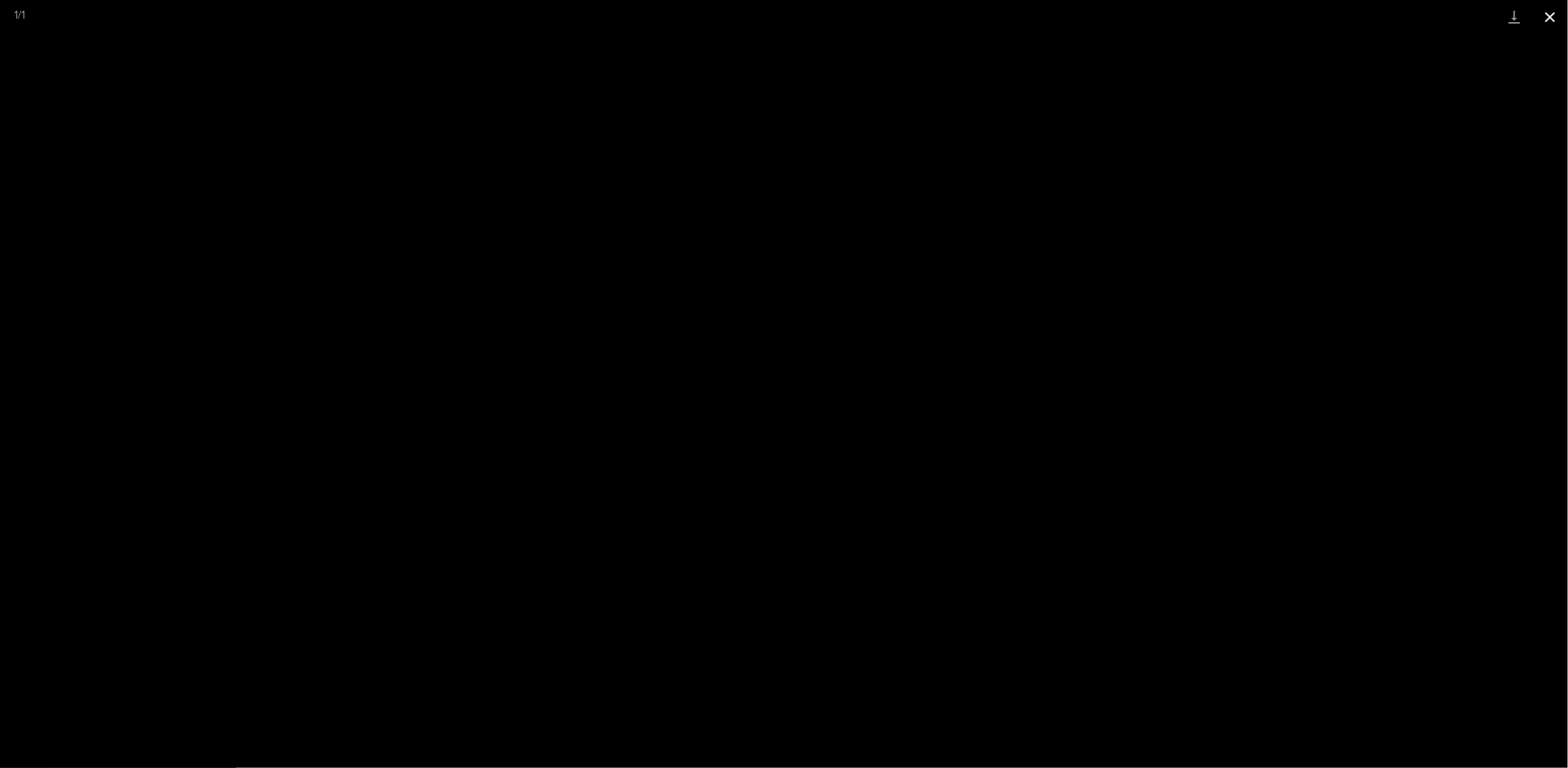
click at [1549, 18] on button "Close gallery" at bounding box center [1550, 17] width 36 height 34
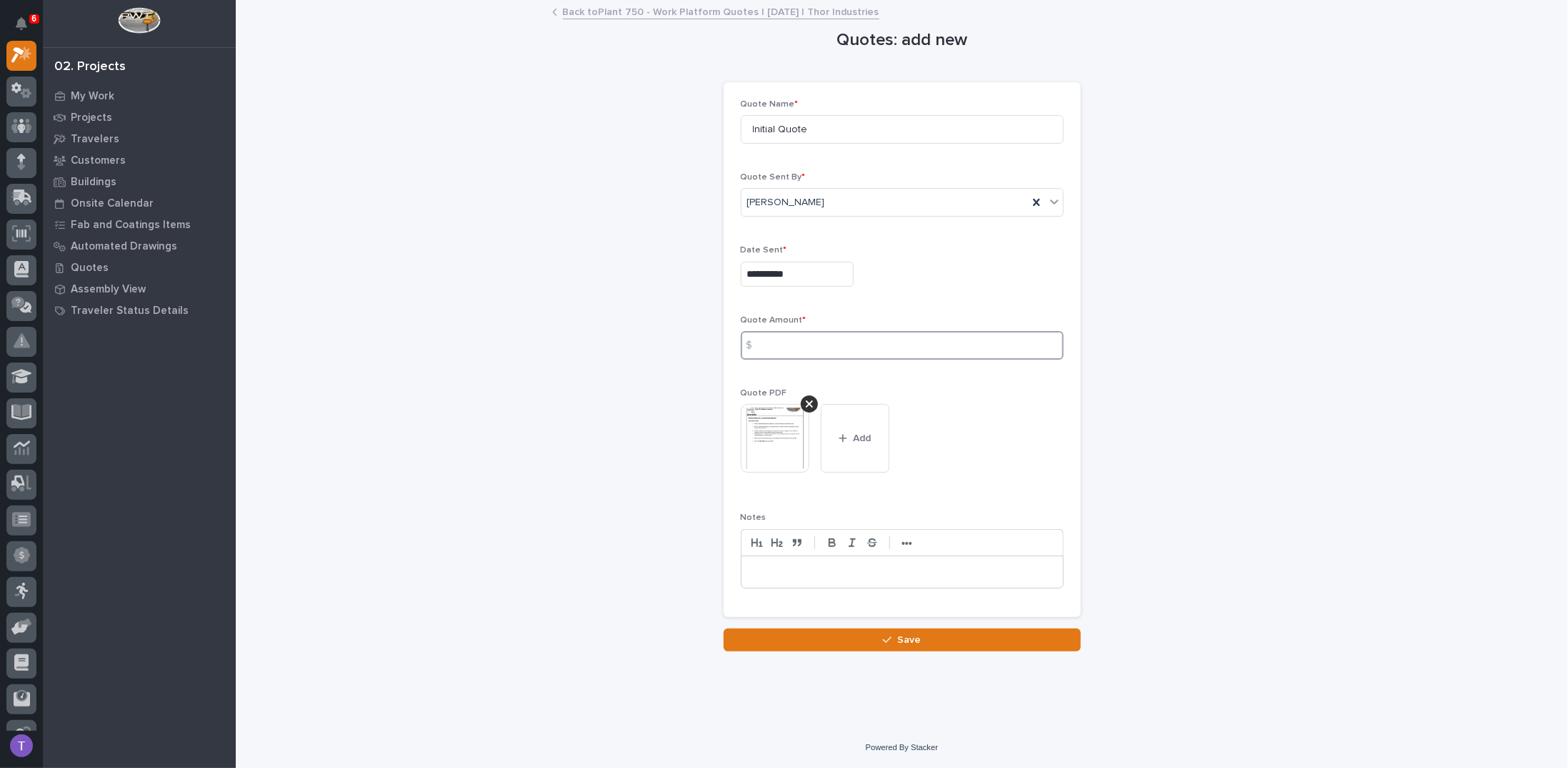
click at [772, 335] on input at bounding box center [902, 345] width 323 height 29
type input "19502"
click at [787, 125] on input "Initial Quote" at bounding box center [902, 129] width 323 height 29
type input "Initial Relocation Quote"
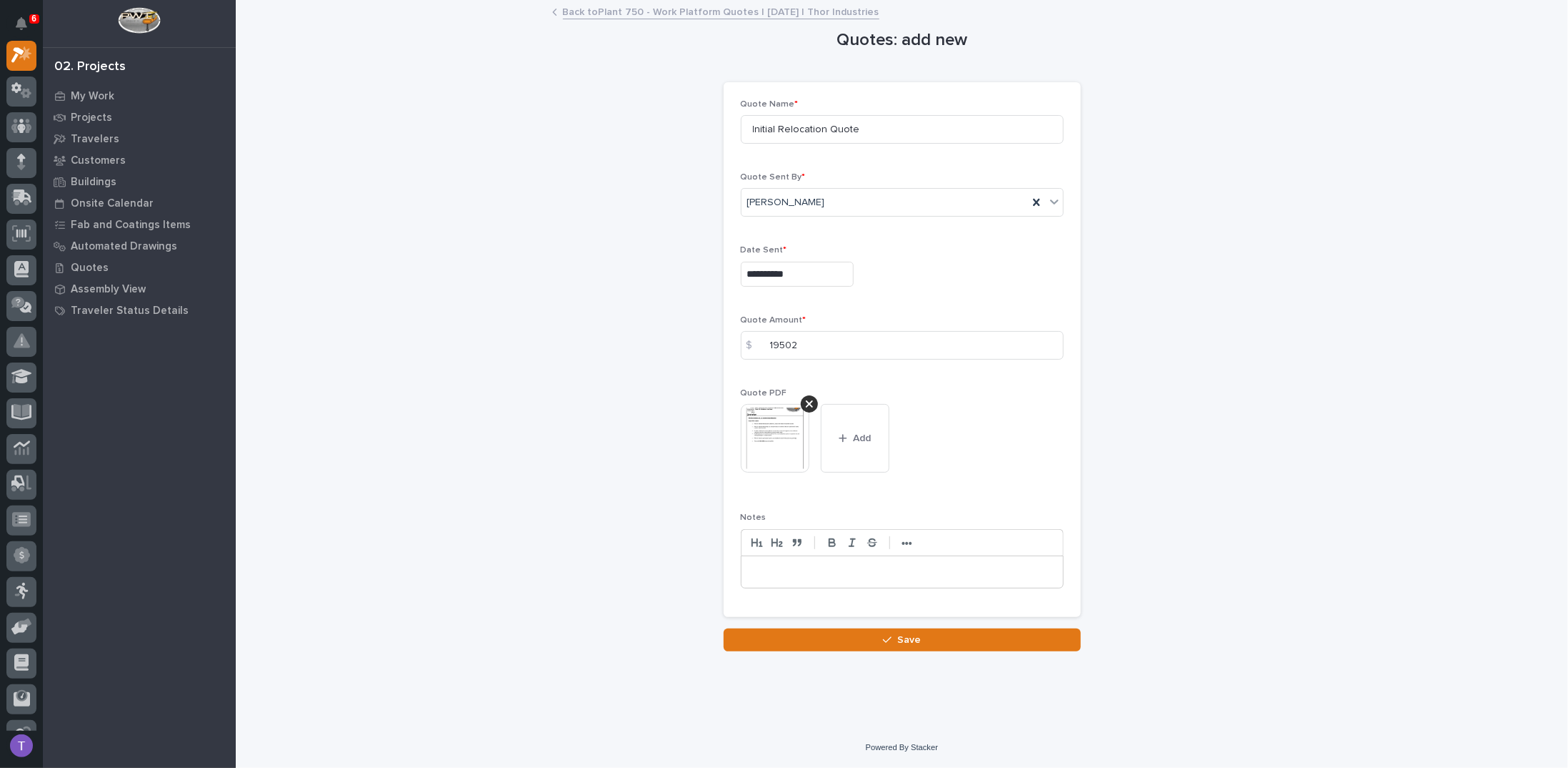
click at [903, 634] on span "Save" at bounding box center [908, 639] width 23 height 13
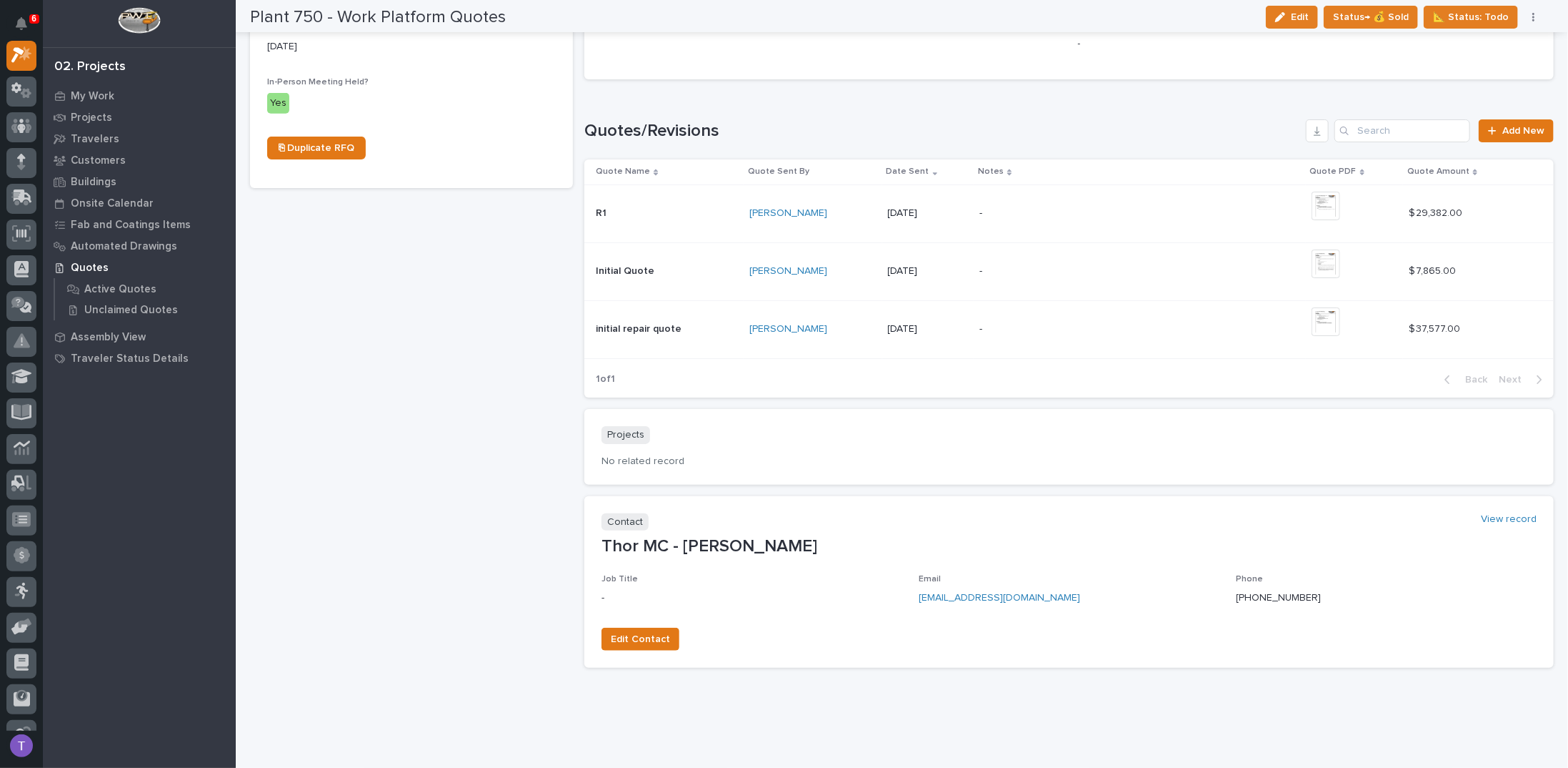
scroll to position [598, 0]
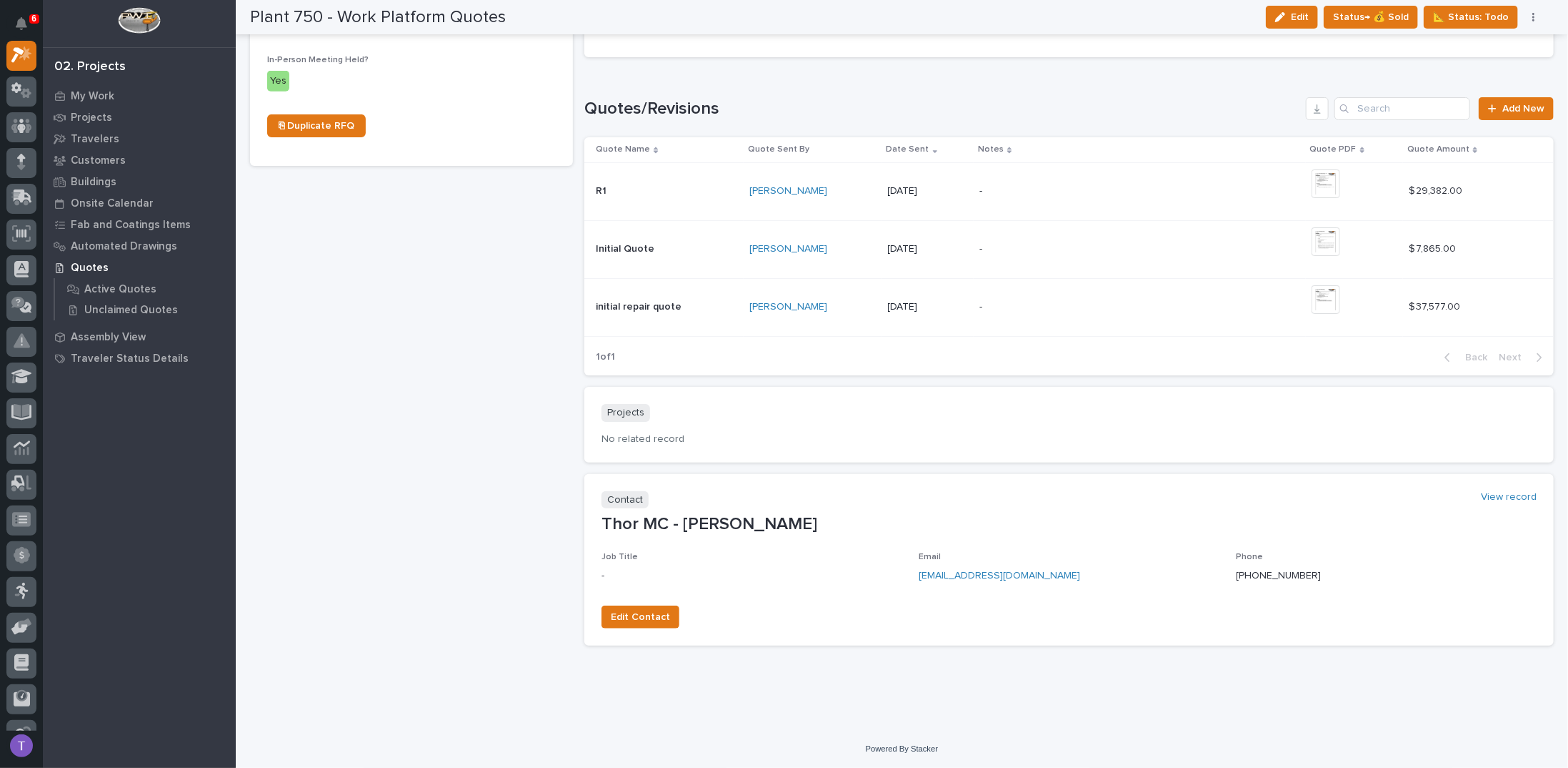
click at [603, 244] on p "Initial Quote" at bounding box center [626, 247] width 62 height 15
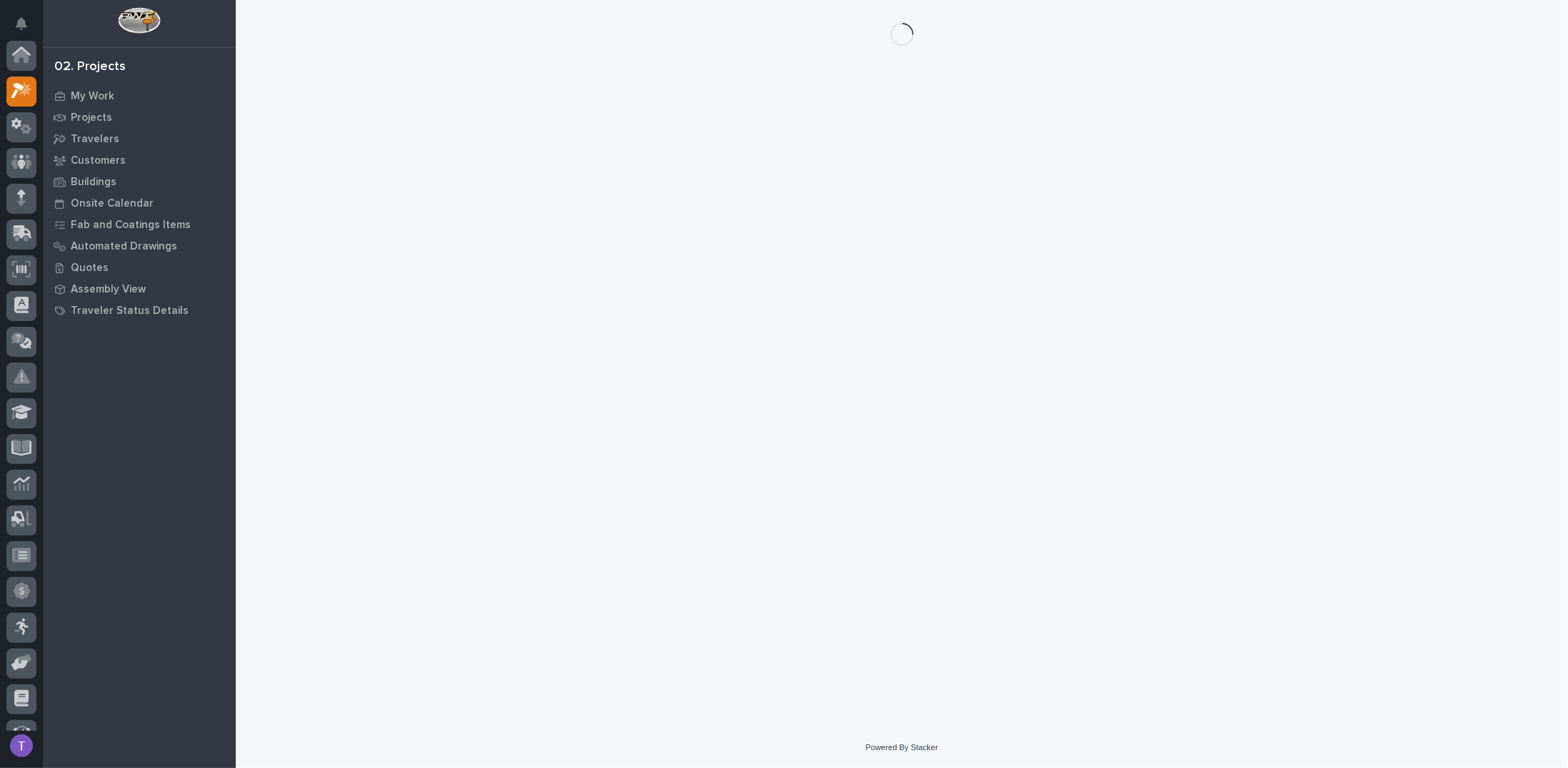
scroll to position [36, 0]
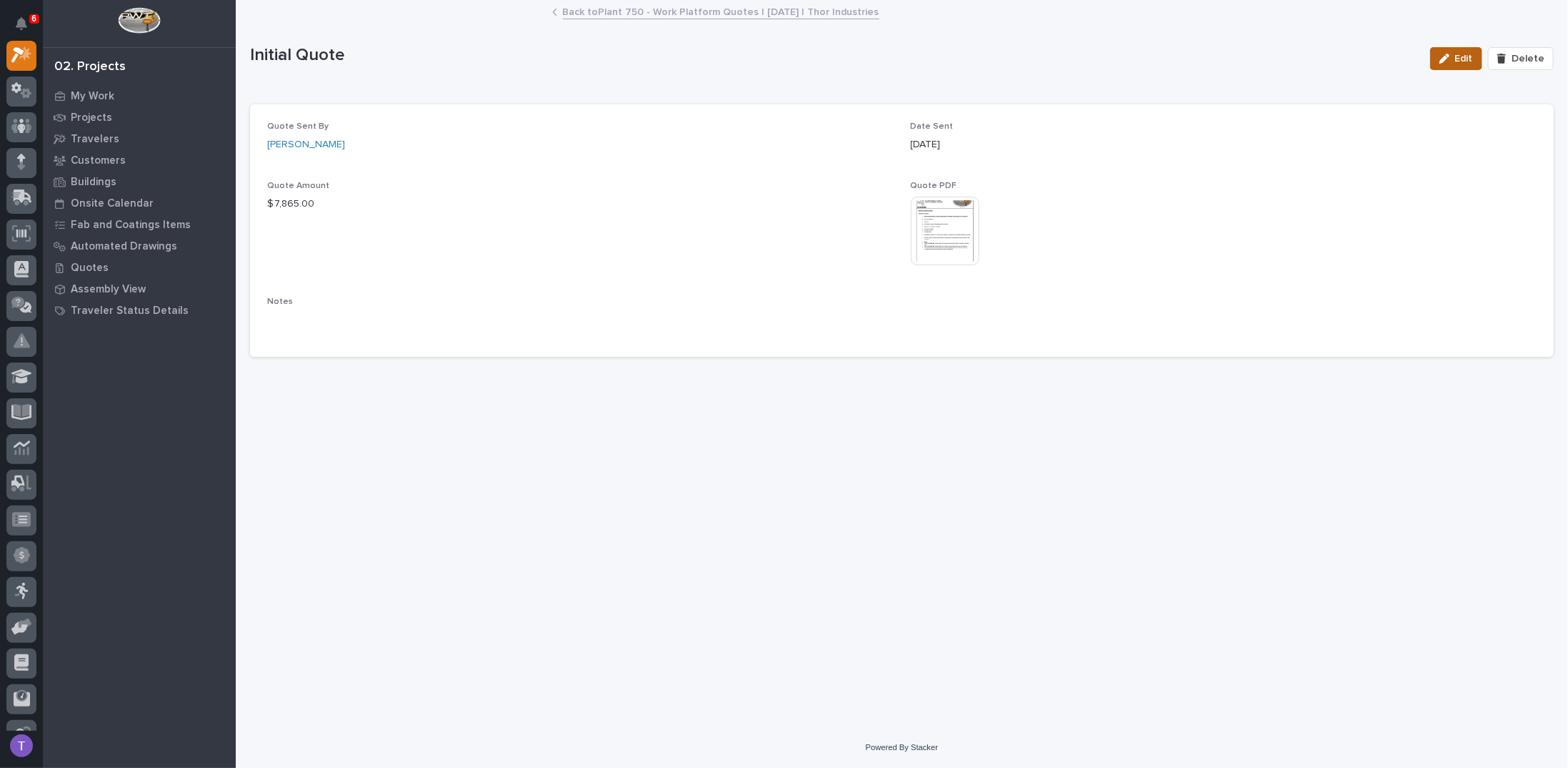
click at [1463, 59] on span "Edit" at bounding box center [1464, 58] width 18 height 13
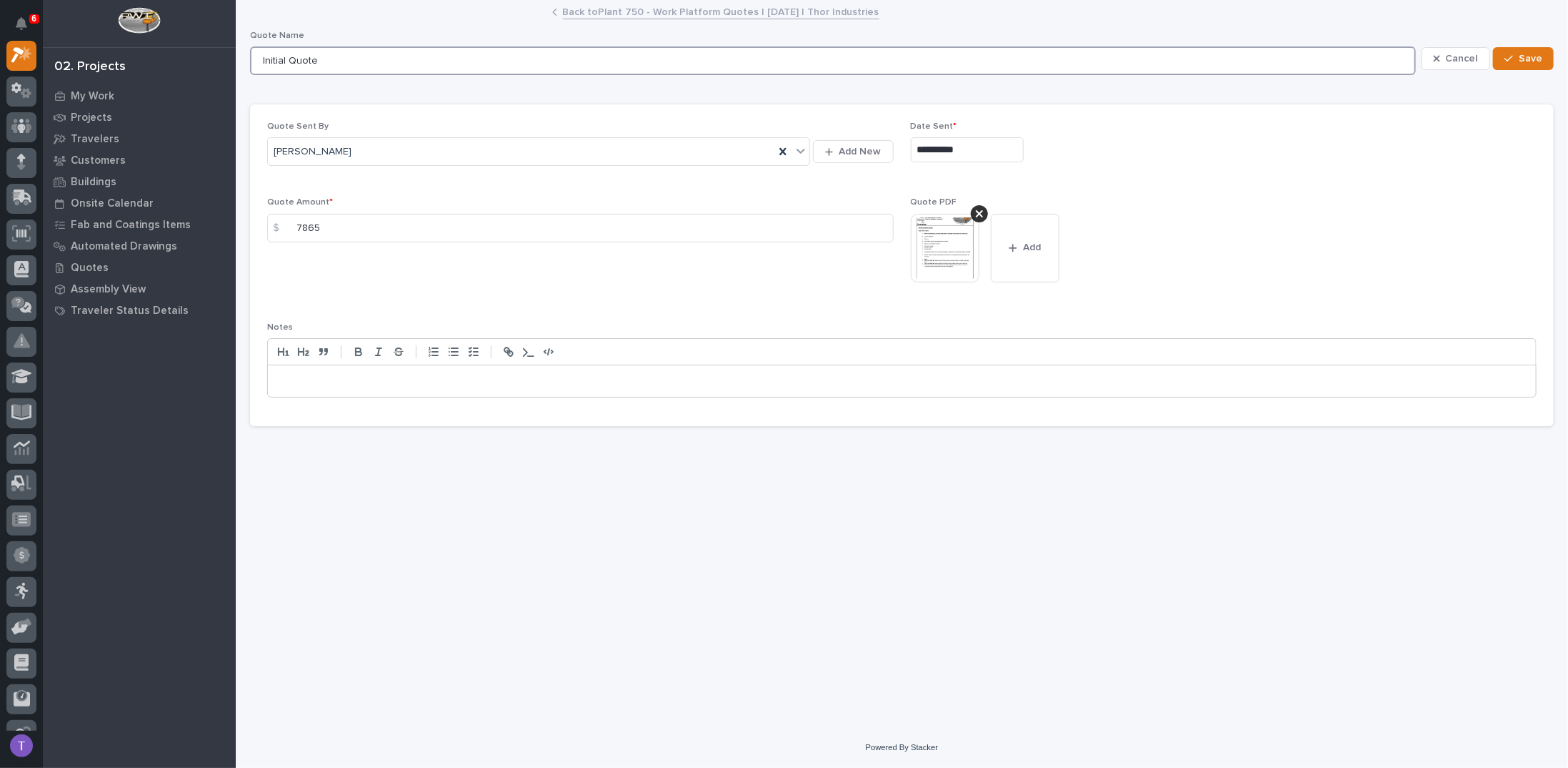
click at [301, 62] on input "Initial Quote" at bounding box center [833, 60] width 1166 height 29
type input "Initial Removal Quote"
click at [1532, 54] on span "Save" at bounding box center [1530, 58] width 23 height 13
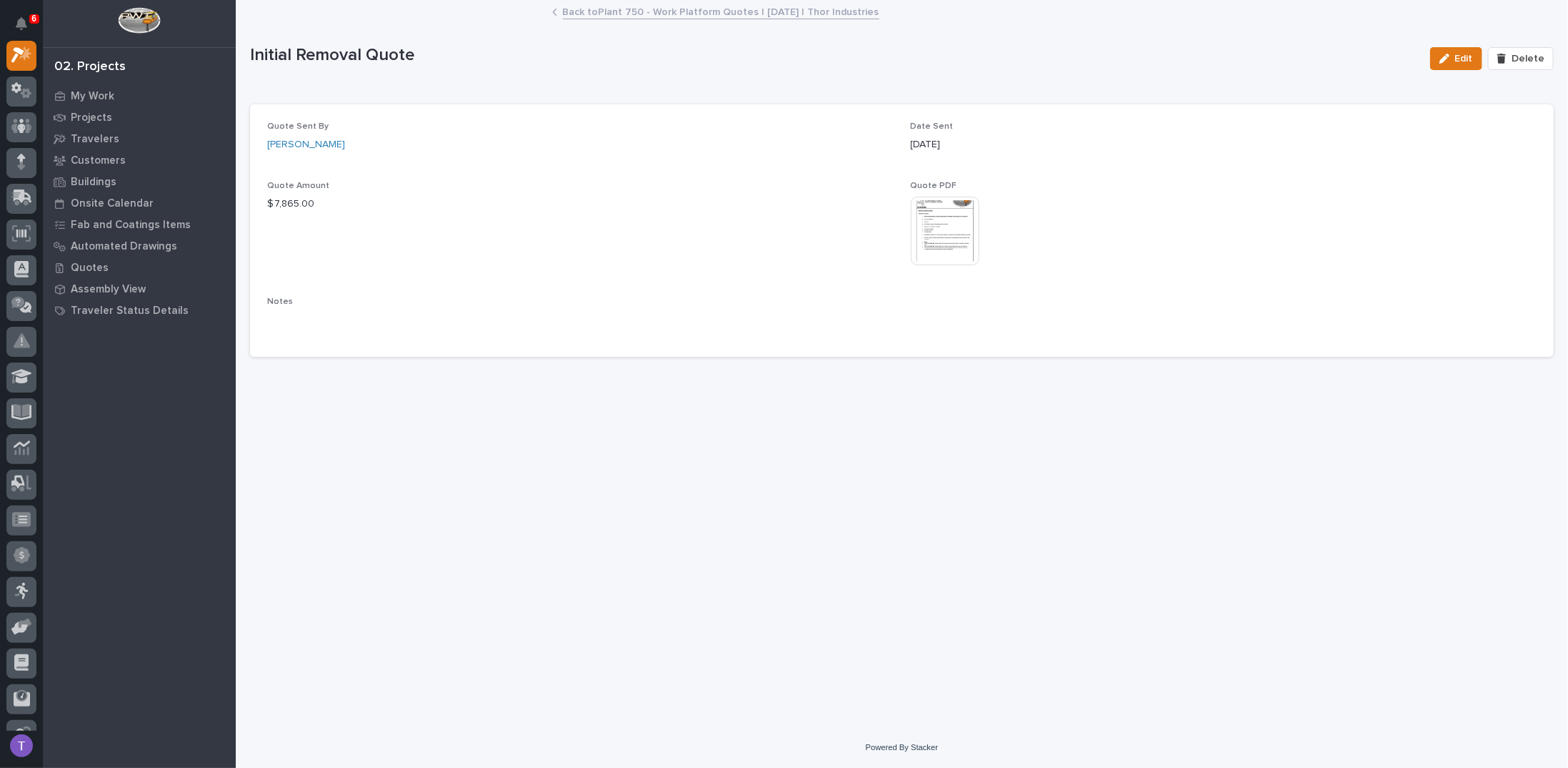
click at [593, 12] on link "Back to Plant 750 - Work Platform Quotes | [DATE] | Thor Industries" at bounding box center [721, 10] width 316 height 17
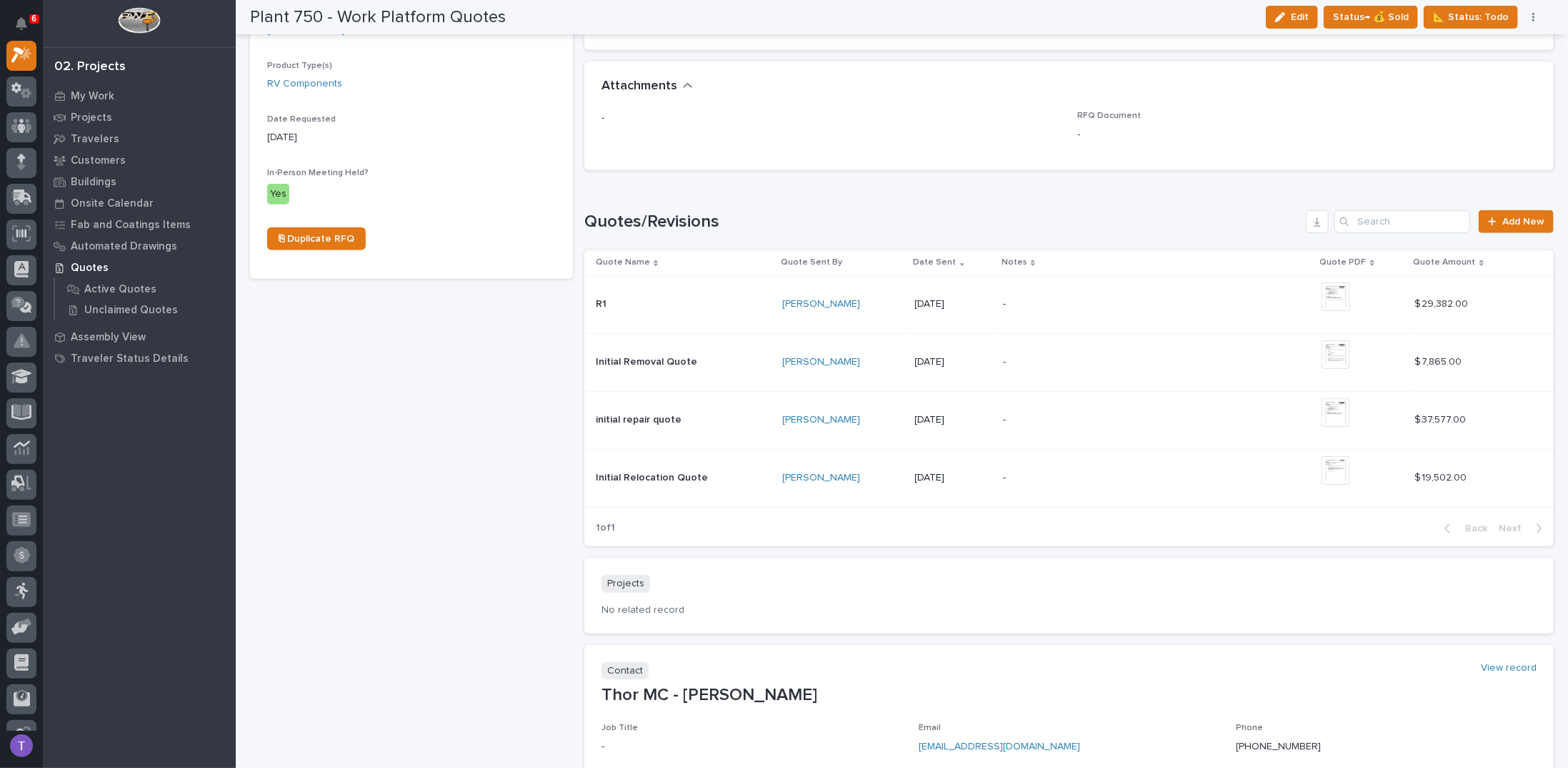
scroll to position [600, 0]
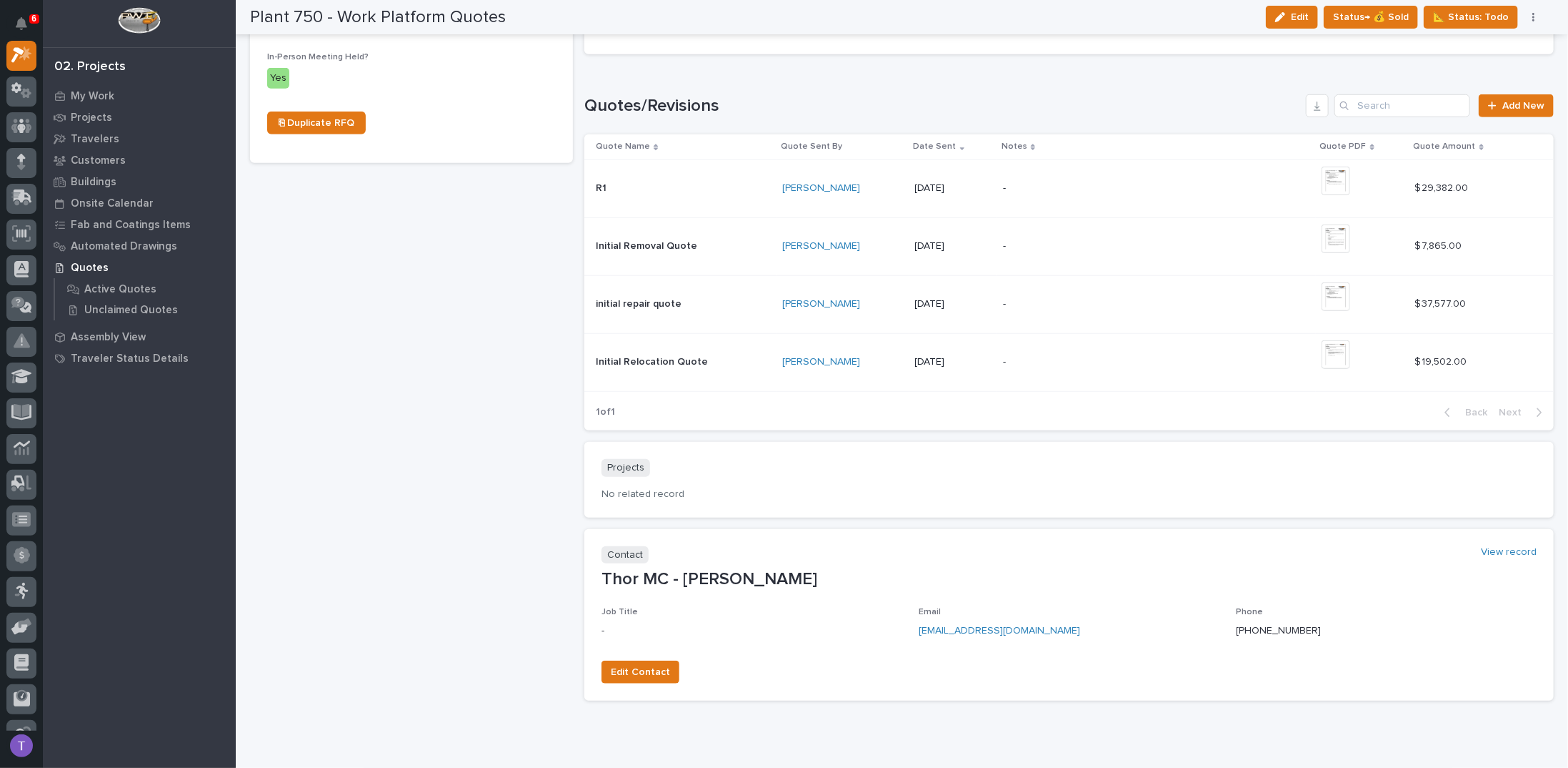
click at [623, 186] on p at bounding box center [683, 189] width 175 height 12
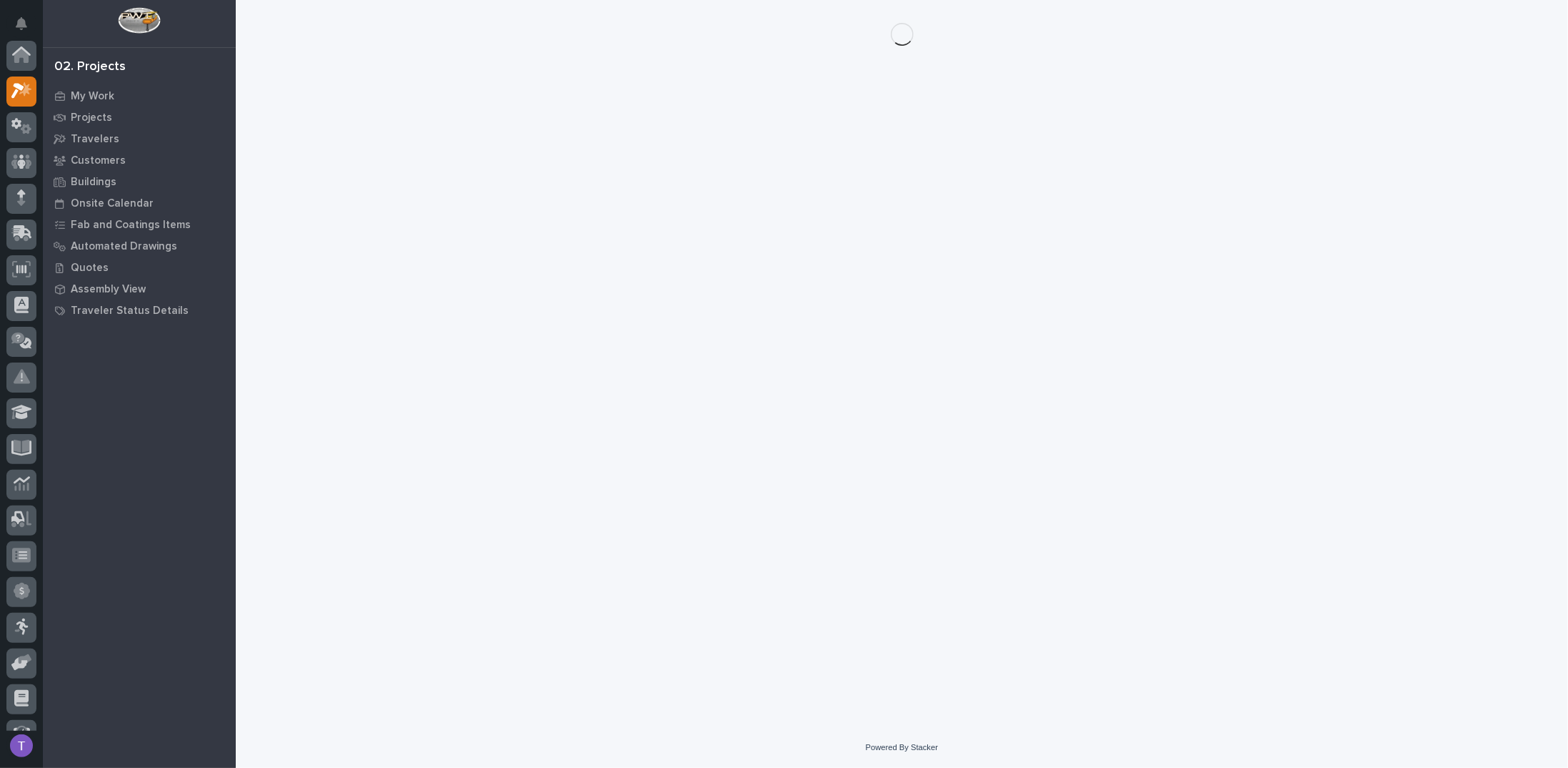
scroll to position [36, 0]
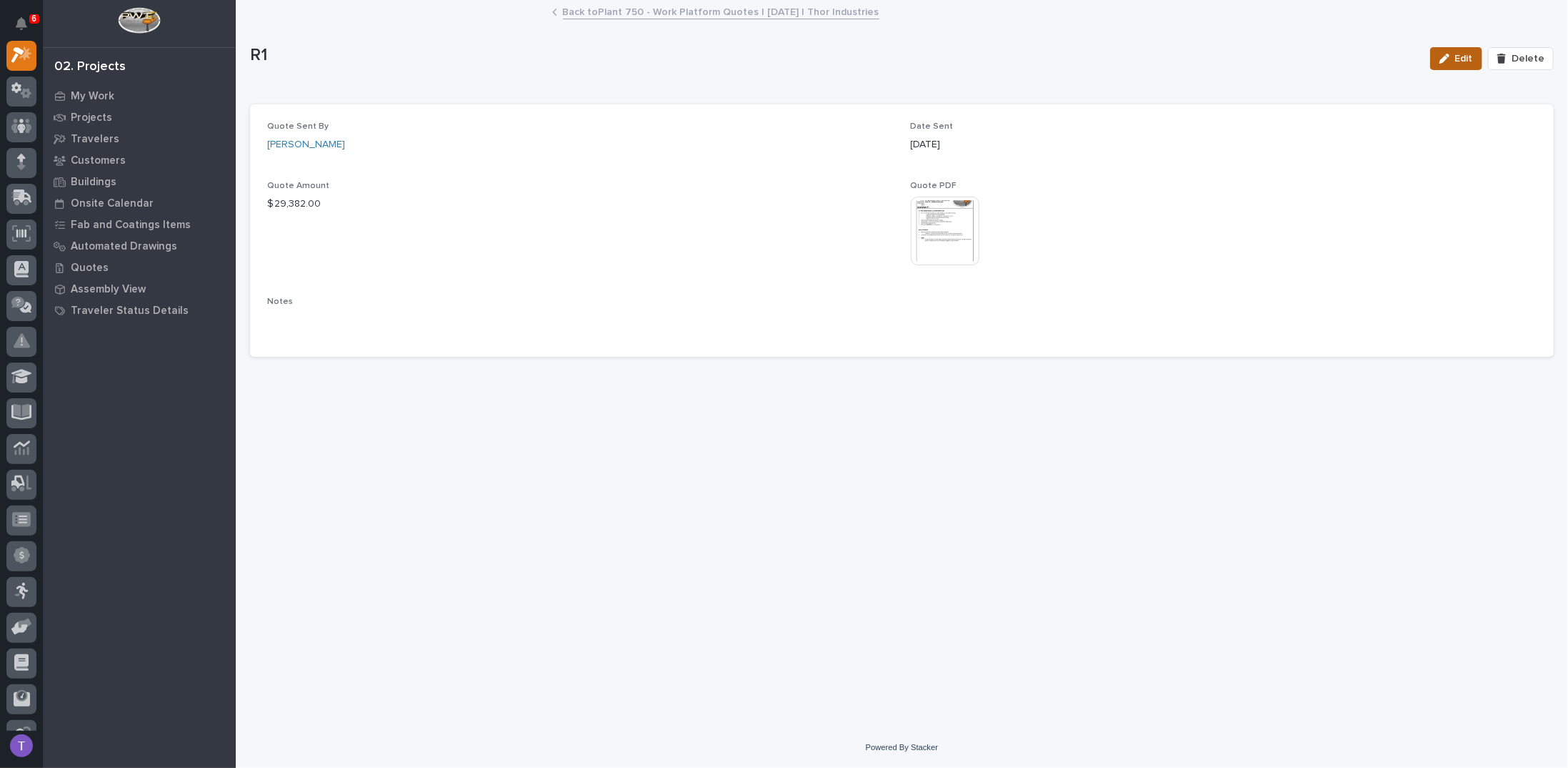
click at [1455, 55] on div "button" at bounding box center [1447, 59] width 16 height 10
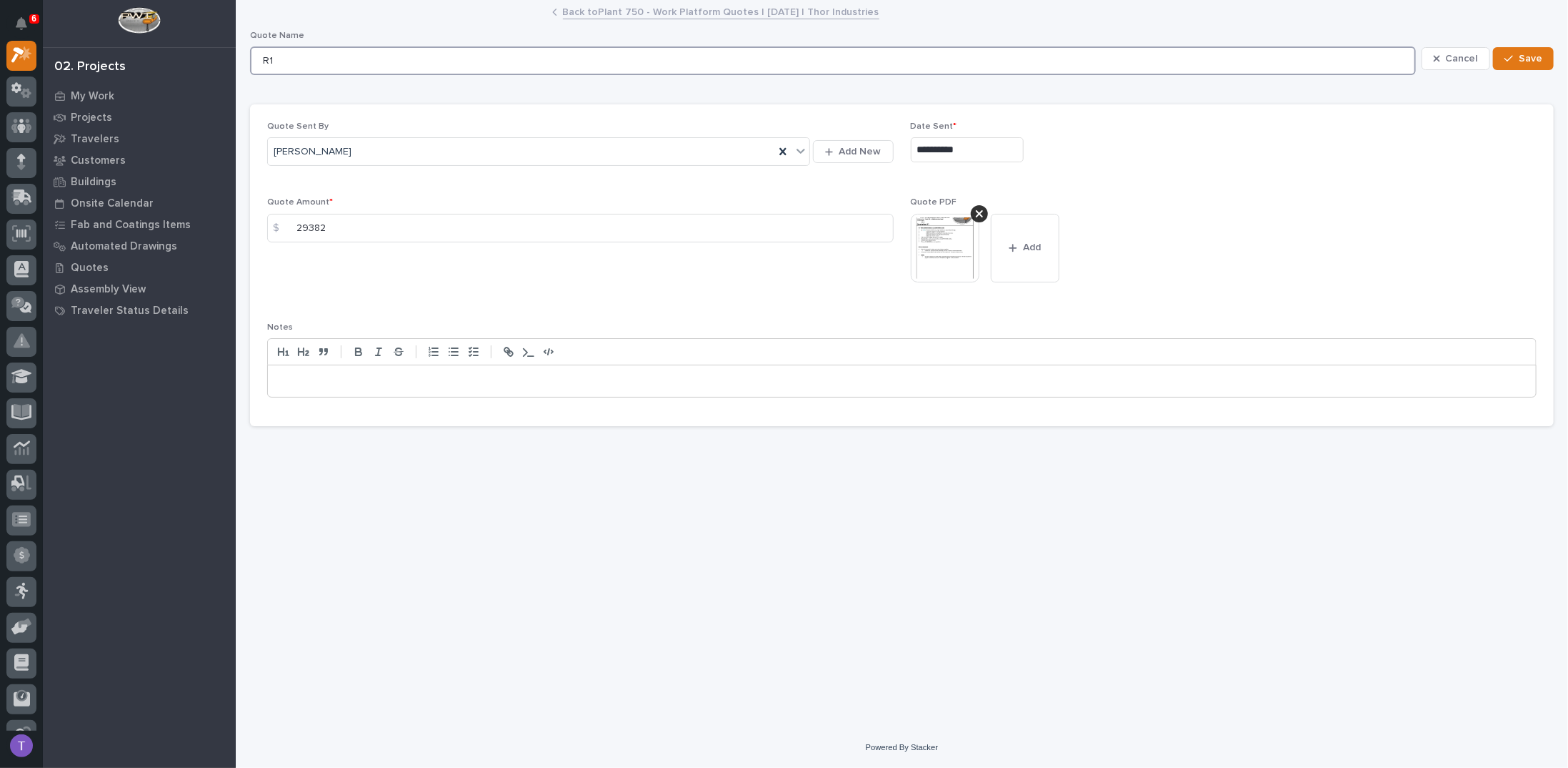
click at [261, 60] on input "R1" at bounding box center [833, 60] width 1166 height 29
type input "Repair R1"
click at [366, 381] on p at bounding box center [901, 381] width 1246 height 14
click at [1535, 50] on button "Save" at bounding box center [1523, 58] width 61 height 23
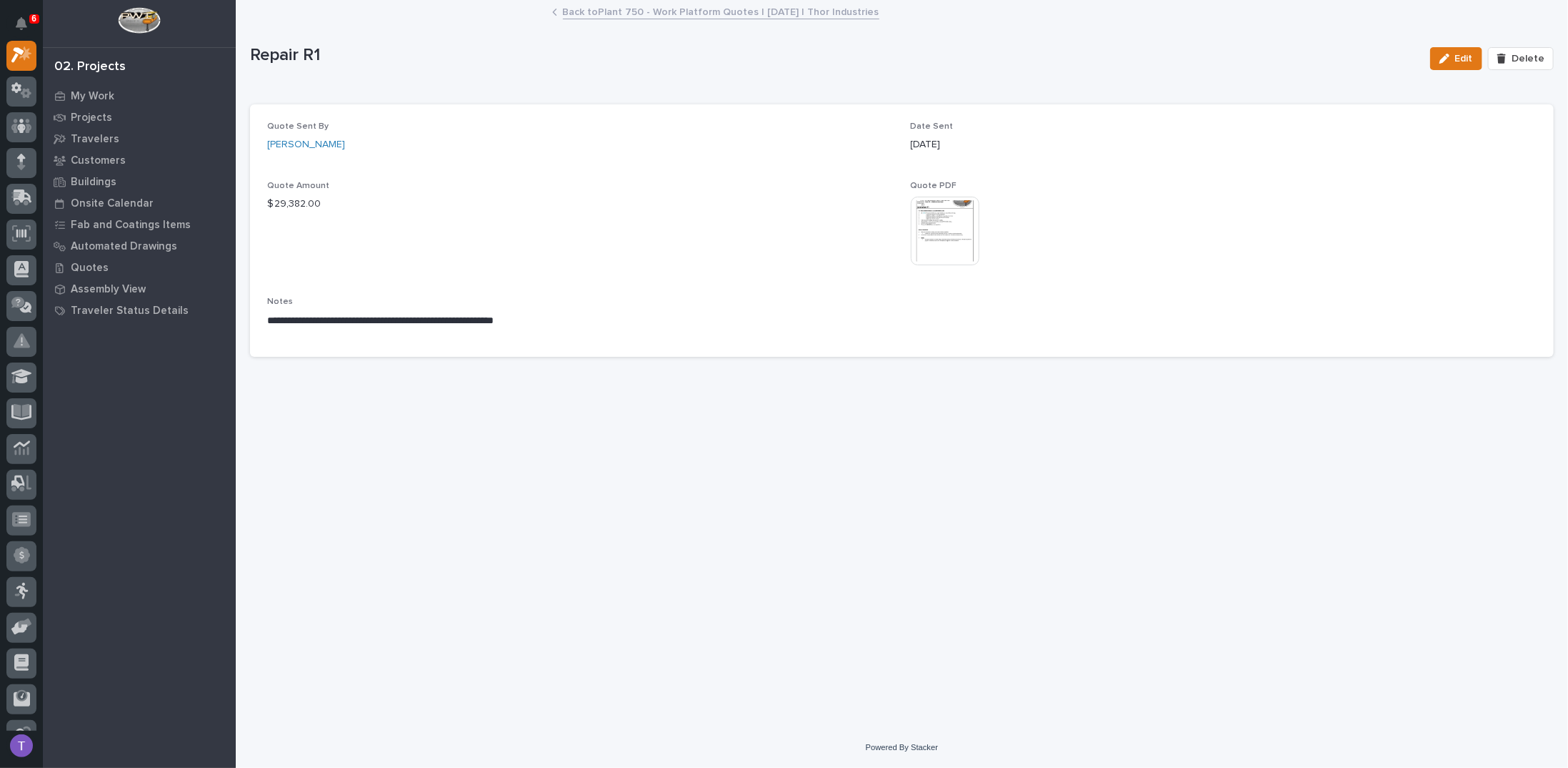
click at [568, 12] on link "Back to Plant 750 - Work Platform Quotes | [DATE] | Thor Industries" at bounding box center [721, 10] width 316 height 17
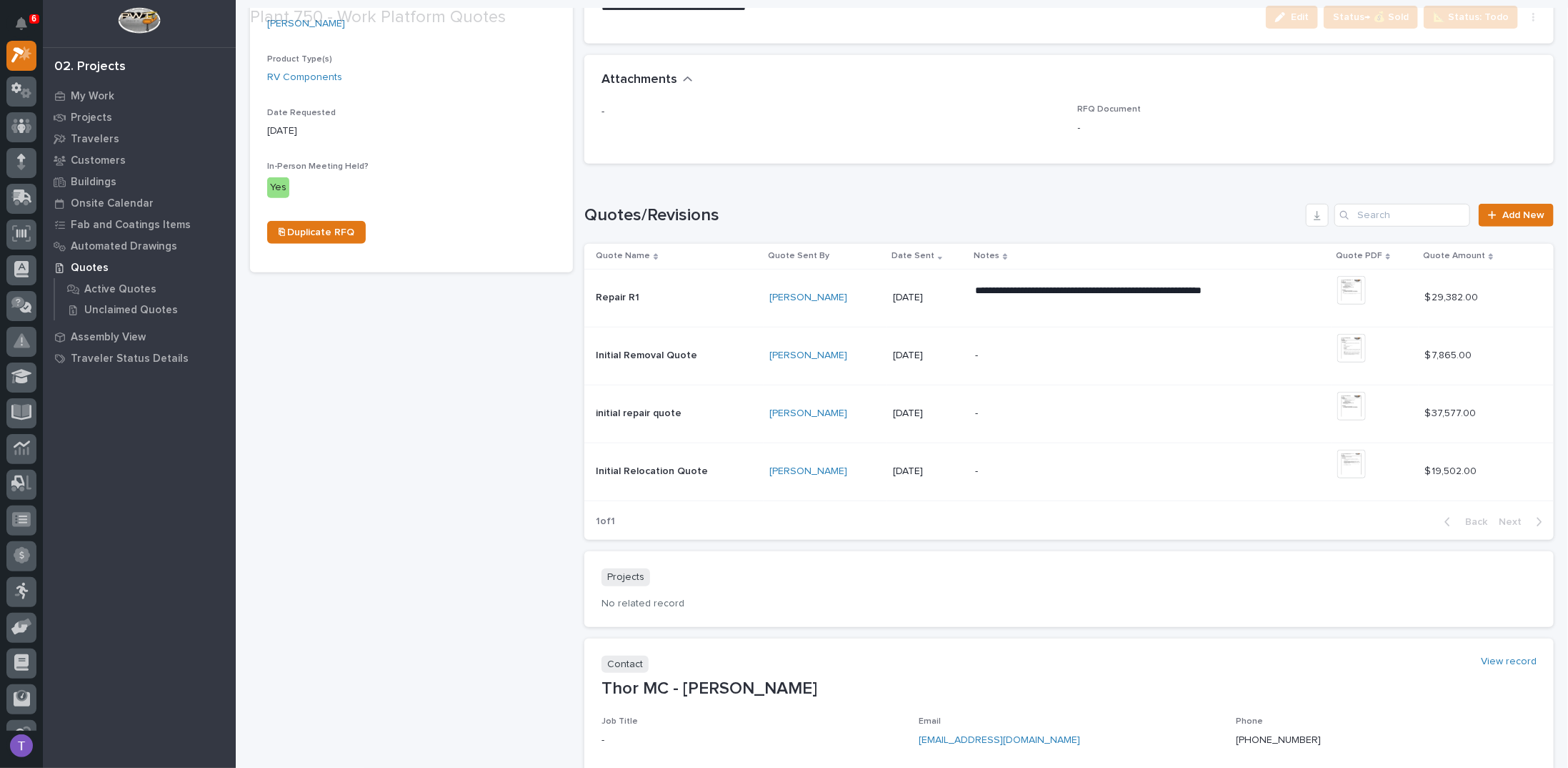
scroll to position [572, 0]
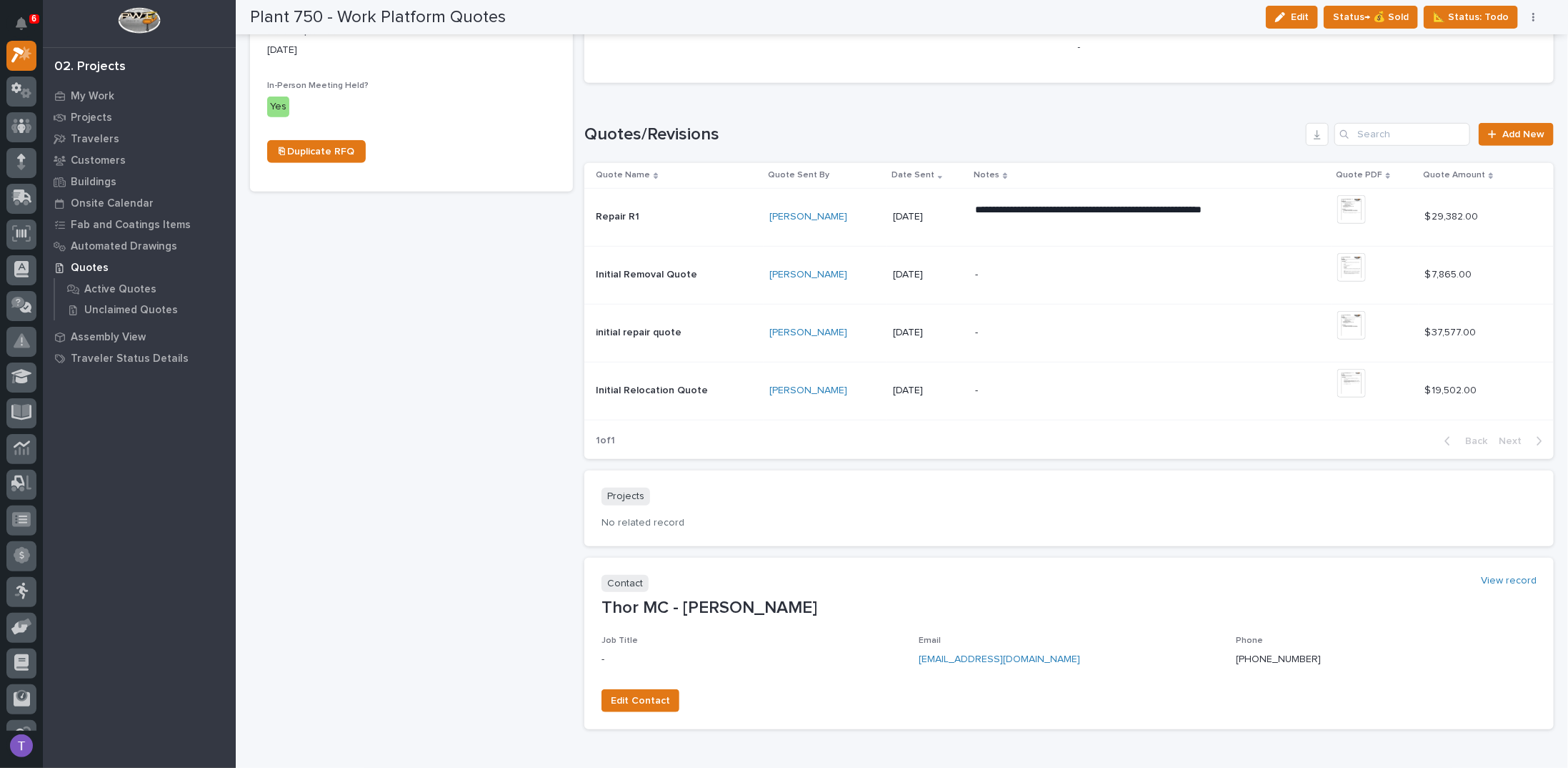
click at [630, 328] on p "initial repair quote" at bounding box center [640, 331] width 89 height 15
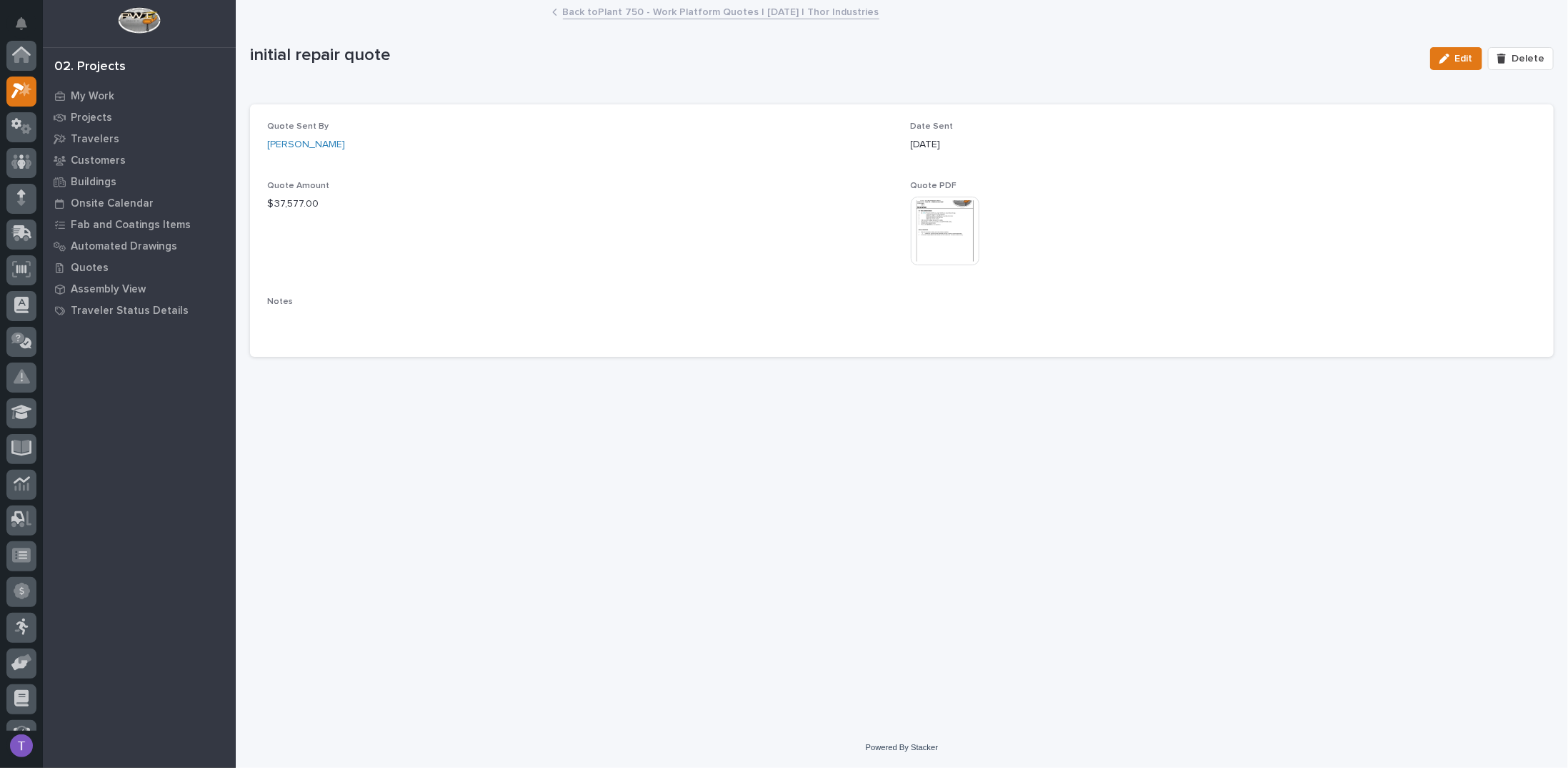
scroll to position [36, 0]
click at [1453, 51] on button "Edit" at bounding box center [1456, 58] width 52 height 23
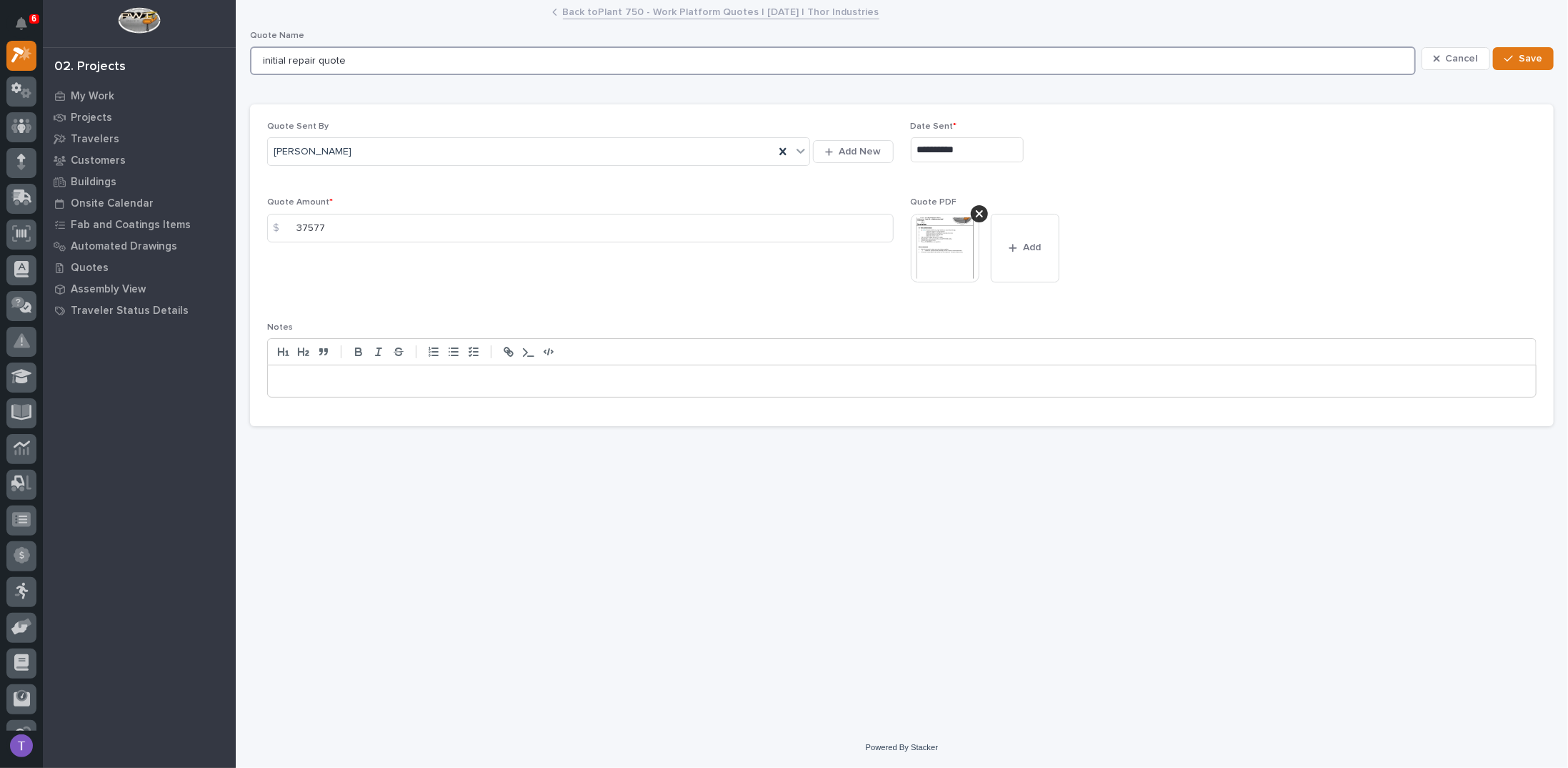
click at [272, 55] on input "initial repair quote" at bounding box center [833, 60] width 1166 height 29
click at [298, 59] on input "Initial repair quote" at bounding box center [833, 60] width 1166 height 29
click at [298, 63] on input "Initial Re[airquote" at bounding box center [833, 60] width 1166 height 29
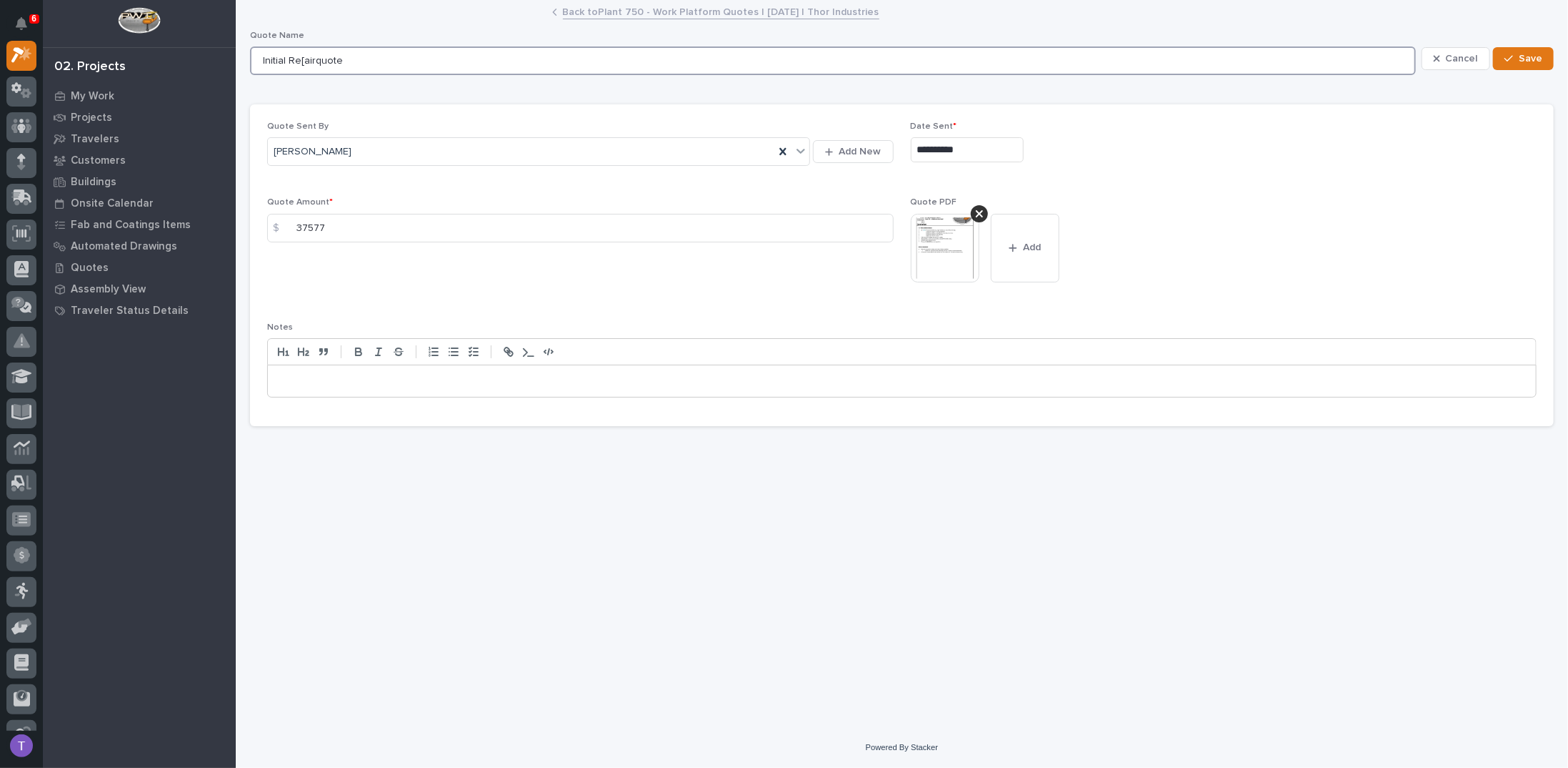
click at [298, 63] on input "Initial Re[airquote" at bounding box center [833, 60] width 1166 height 29
click at [307, 58] on input "Initial Re[airquote" at bounding box center [833, 60] width 1166 height 29
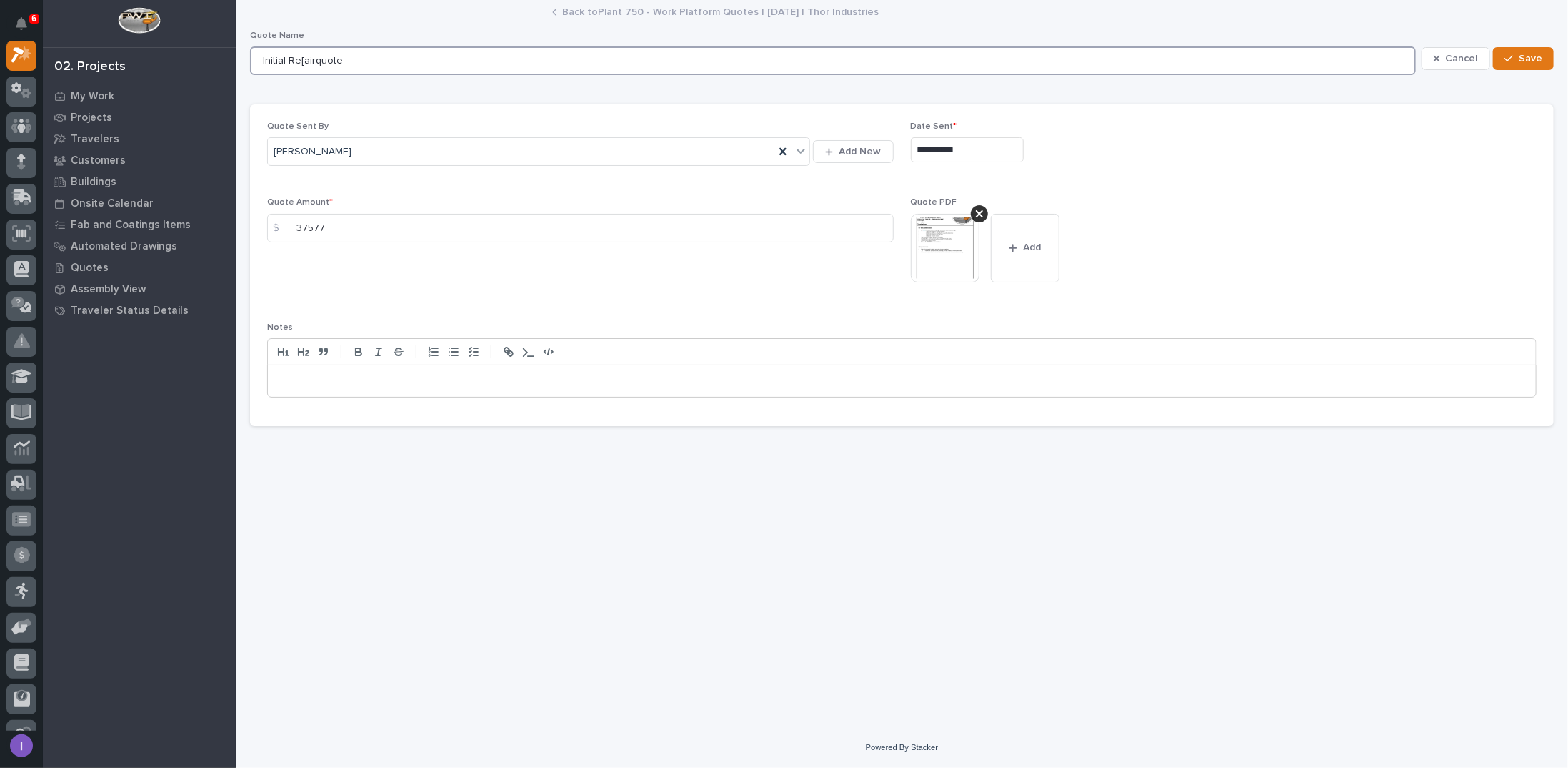
drag, startPoint x: 300, startPoint y: 56, endPoint x: 397, endPoint y: 70, distance: 98.0
click at [397, 70] on input "Initial Re[airquote" at bounding box center [833, 60] width 1166 height 29
type input "Initial Repair Quote"
click at [1512, 58] on icon "button" at bounding box center [1508, 59] width 9 height 10
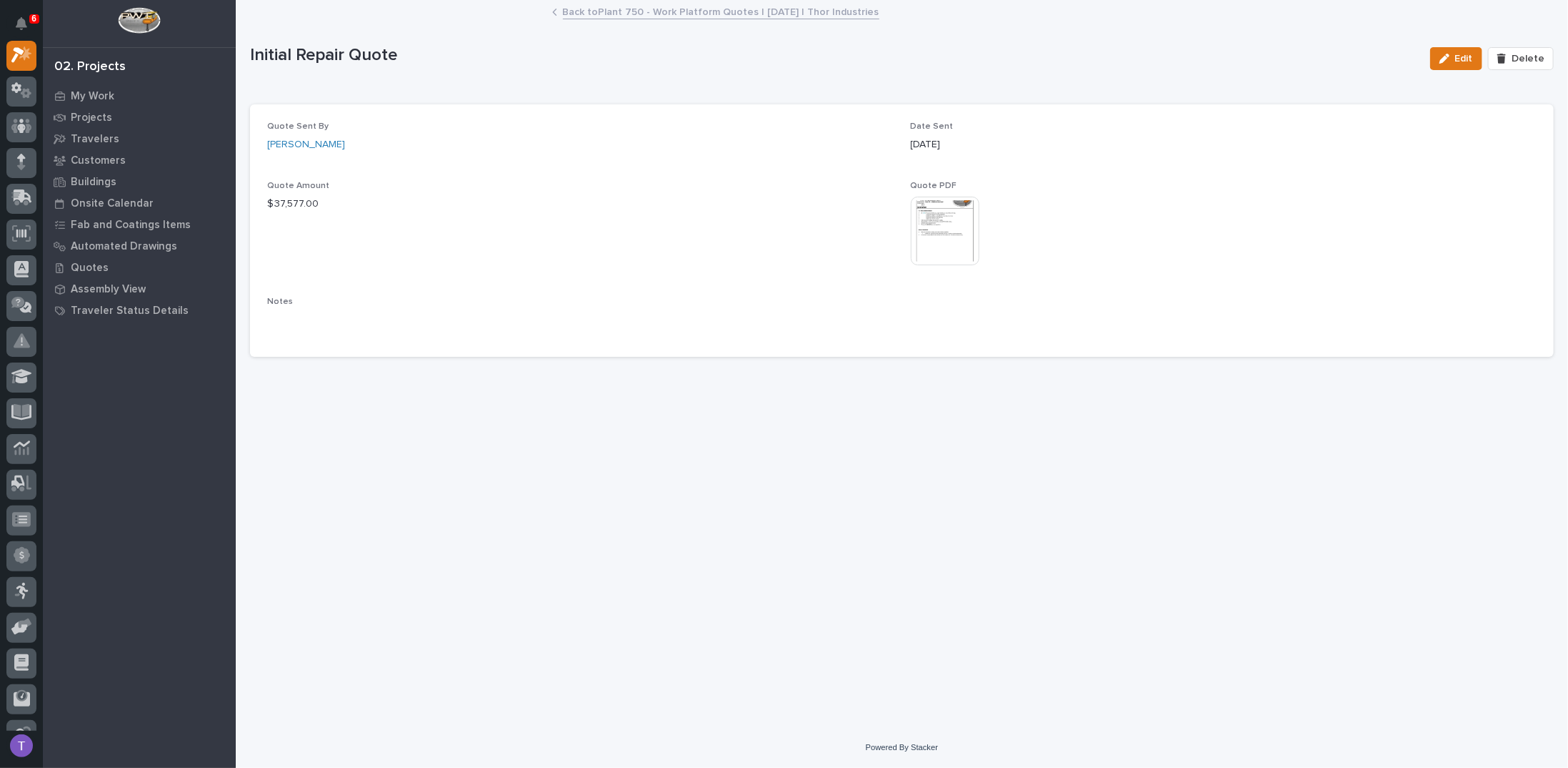
click at [560, 12] on div "Back to Plant 750 - Work Platform Quotes | [DATE] | Thor Industries" at bounding box center [902, 12] width 715 height 20
click at [574, 10] on link "Back to Plant 750 - Work Platform Quotes | [DATE] | Thor Industries" at bounding box center [721, 10] width 316 height 17
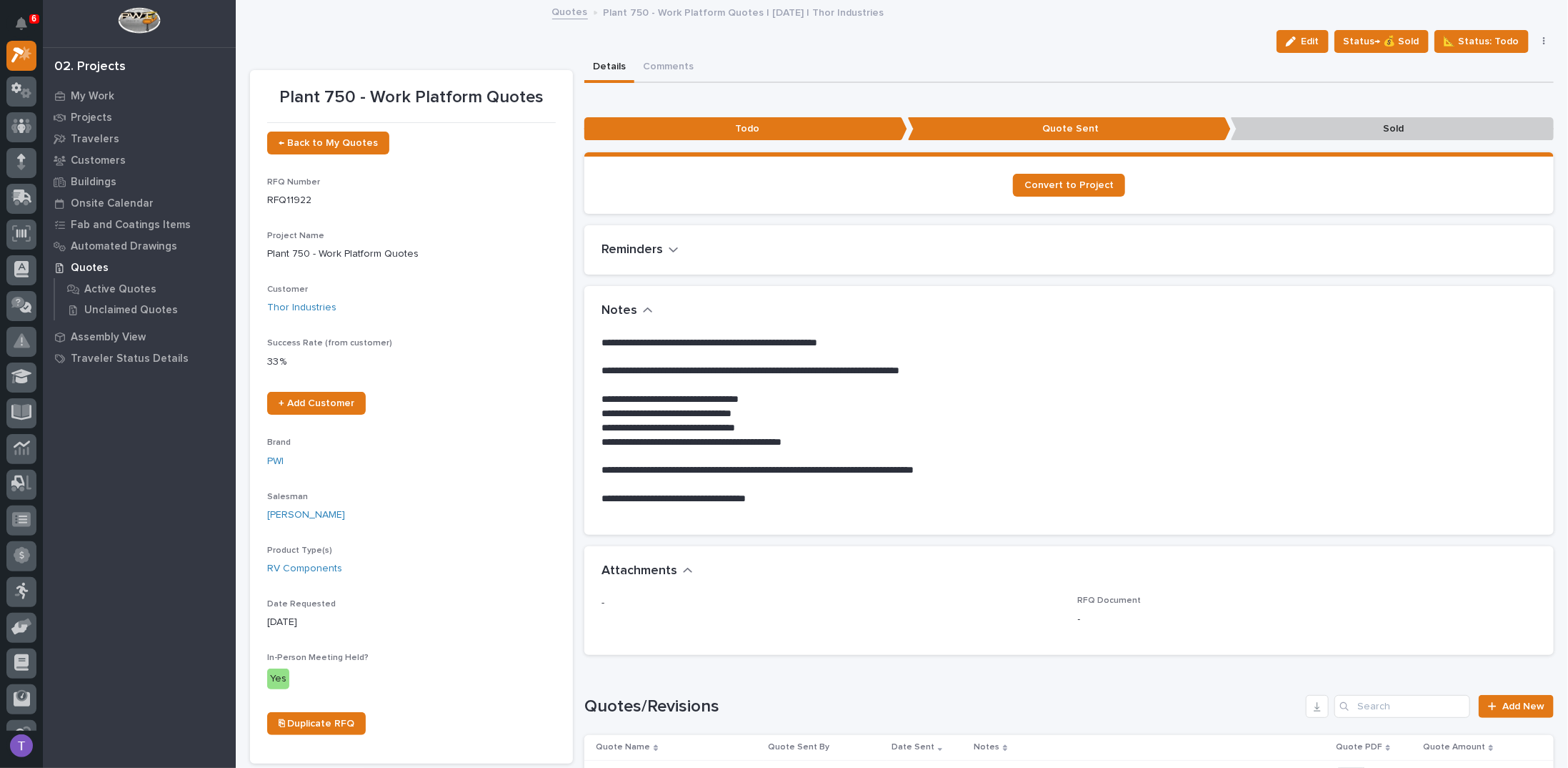
click at [562, 12] on link "Quotes" at bounding box center [570, 10] width 36 height 17
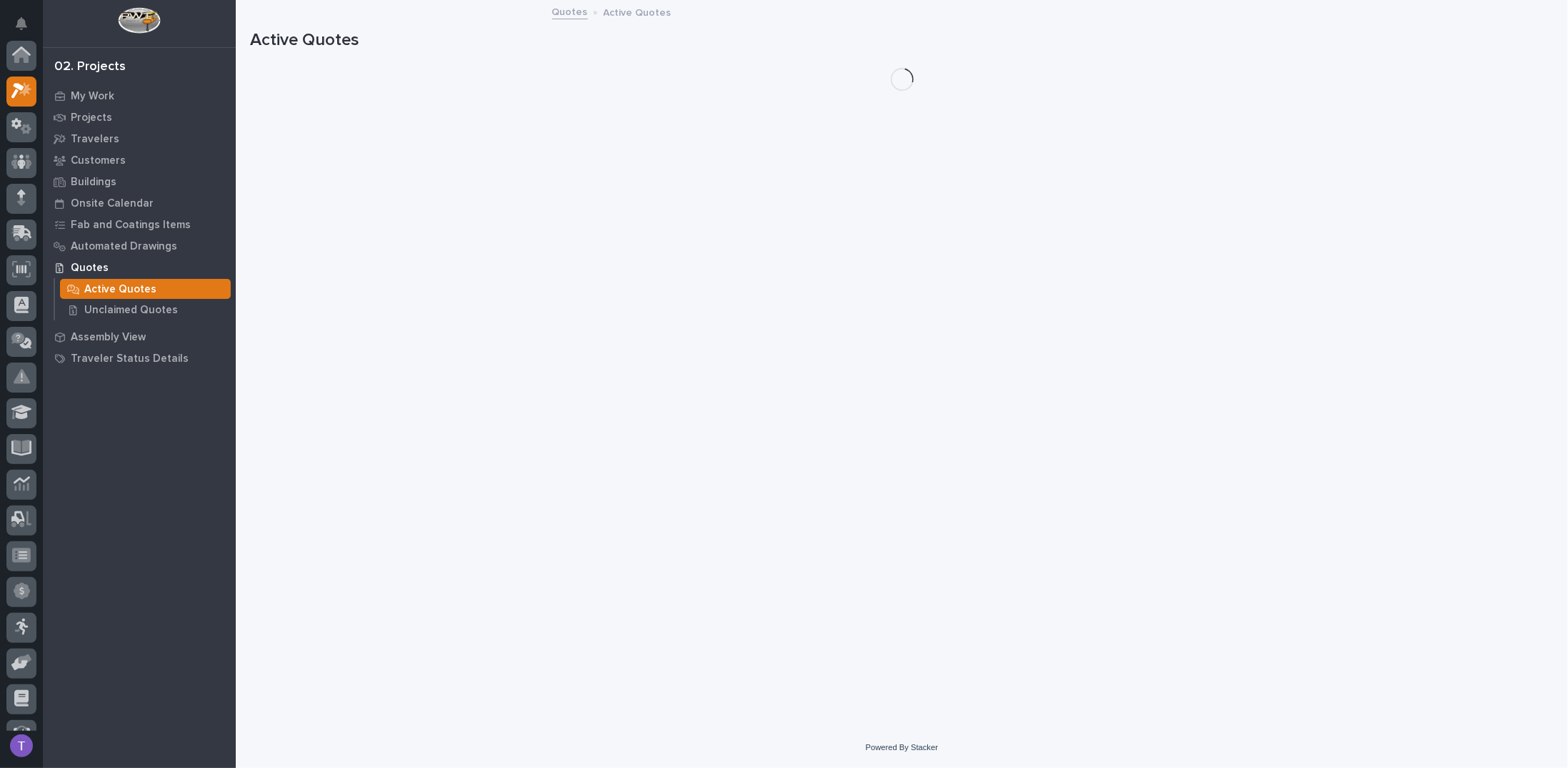
scroll to position [36, 0]
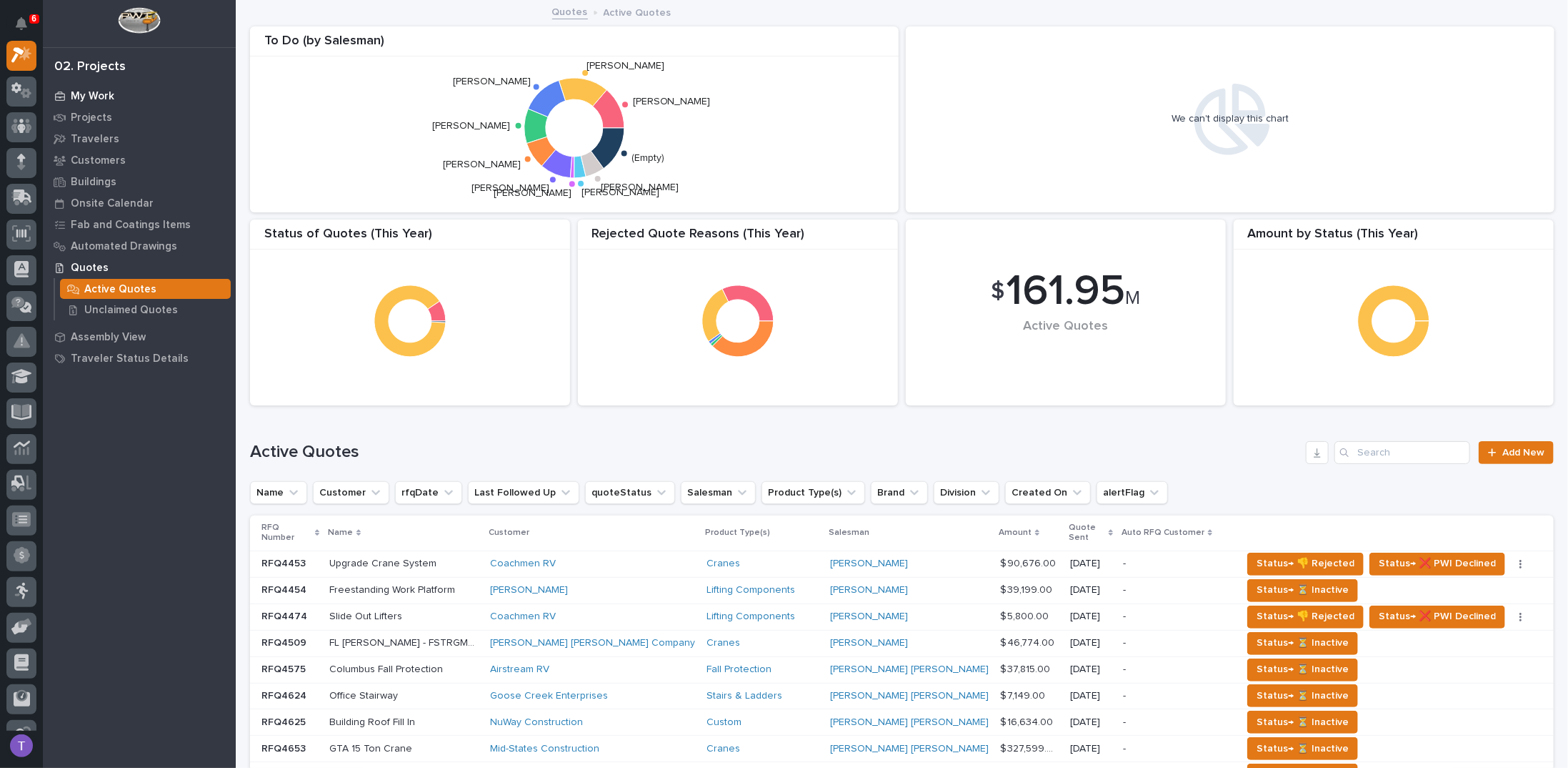
click at [89, 91] on p "My Work" at bounding box center [92, 96] width 43 height 13
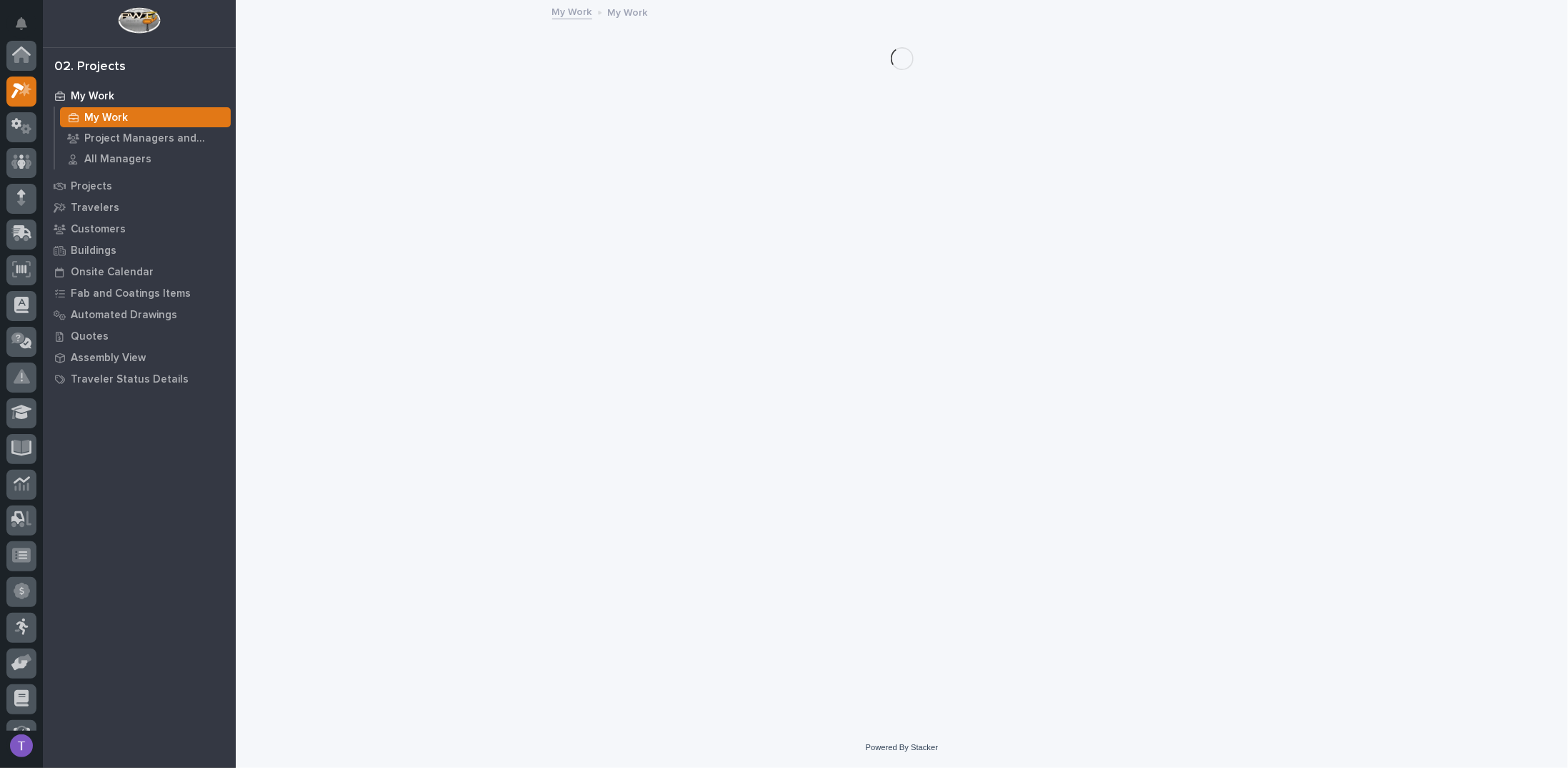
scroll to position [36, 0]
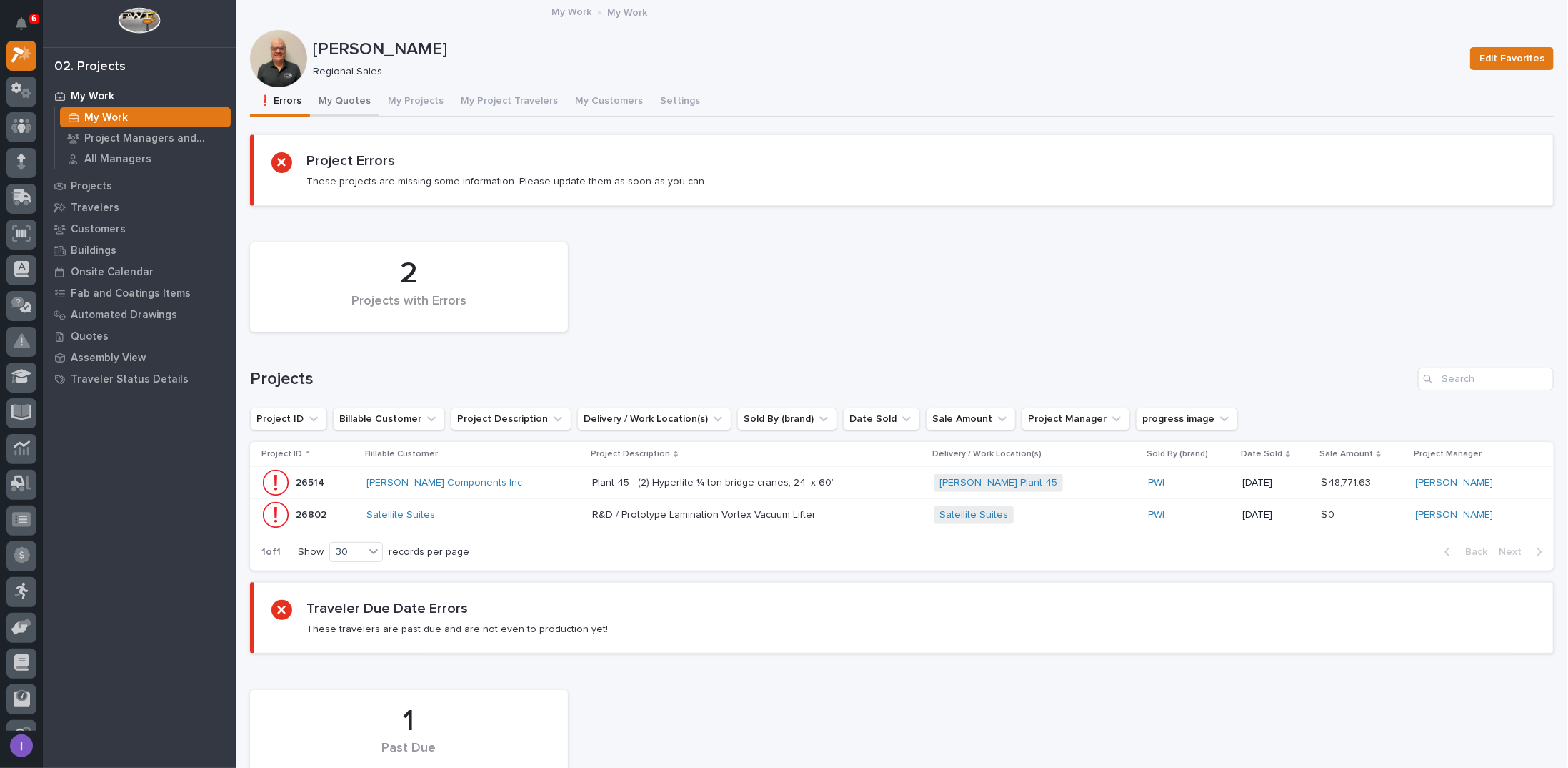
click at [341, 98] on button "My Quotes" at bounding box center [345, 102] width 69 height 30
